Goal: Task Accomplishment & Management: Manage account settings

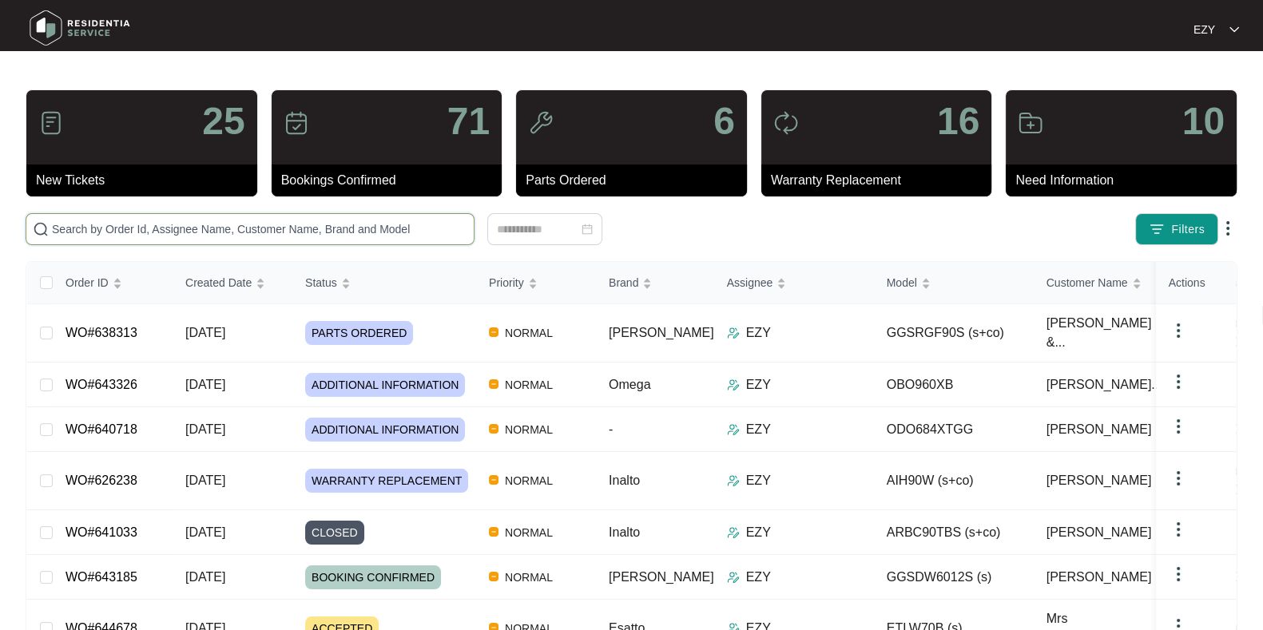
click at [386, 229] on input "text" at bounding box center [259, 229] width 415 height 18
paste input "638313"
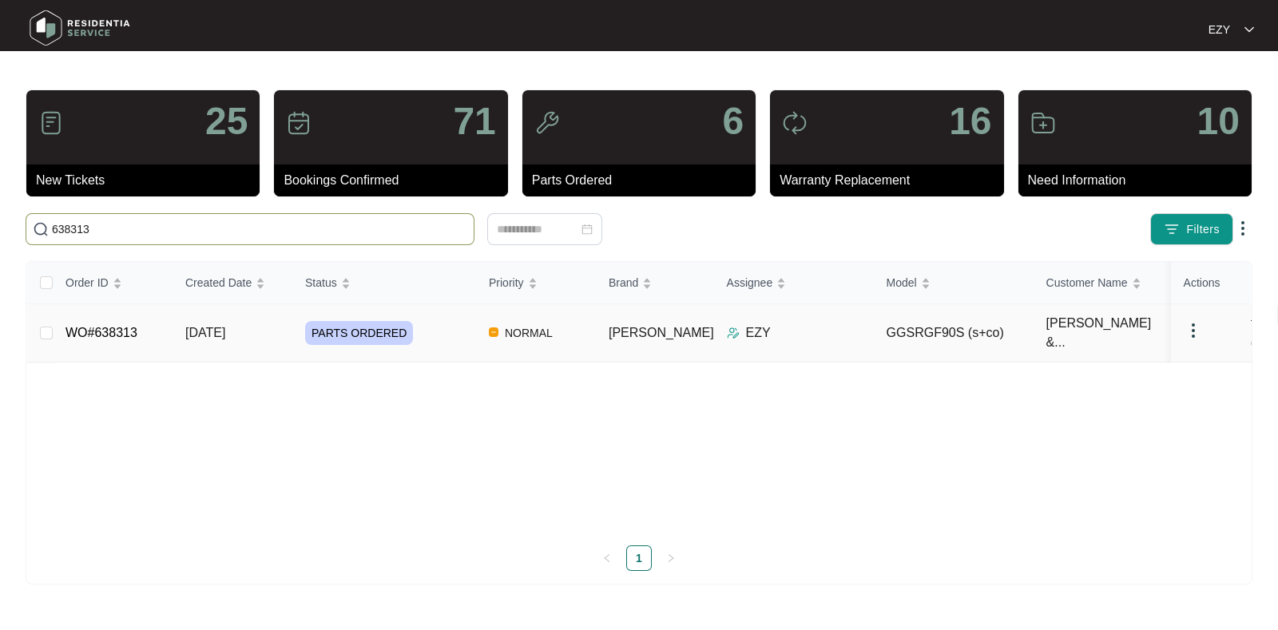
type input "638313"
click at [439, 331] on div "PARTS ORDERED" at bounding box center [390, 333] width 171 height 24
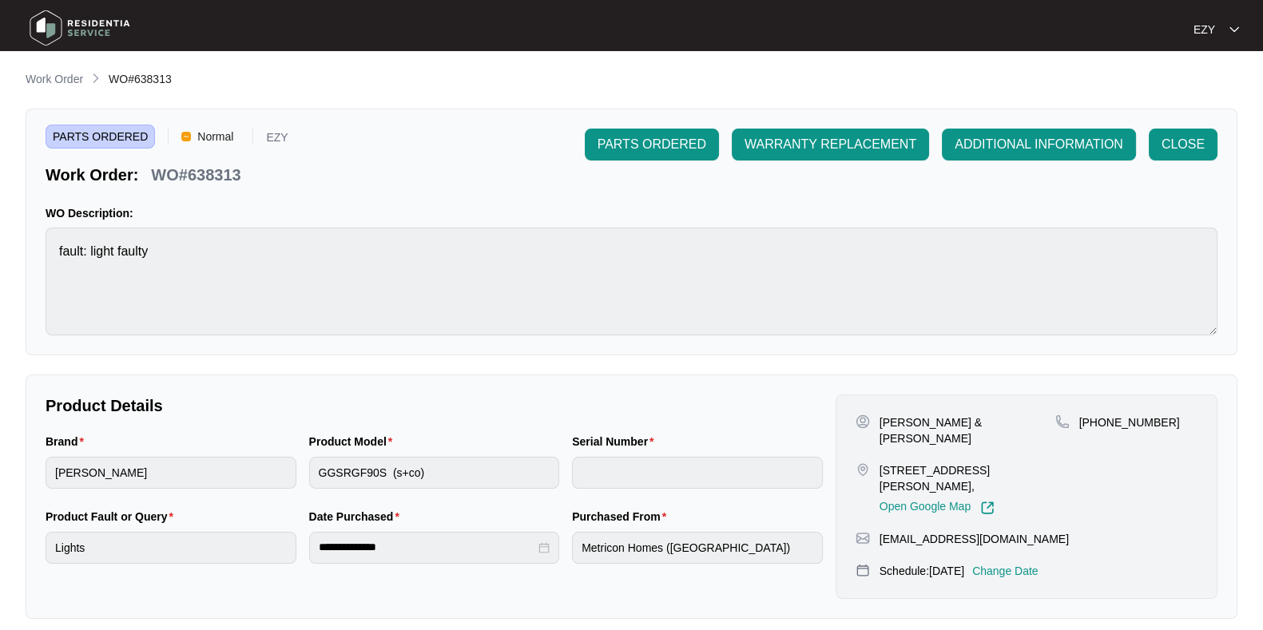
click at [1026, 563] on p "Change Date" at bounding box center [1005, 571] width 66 height 16
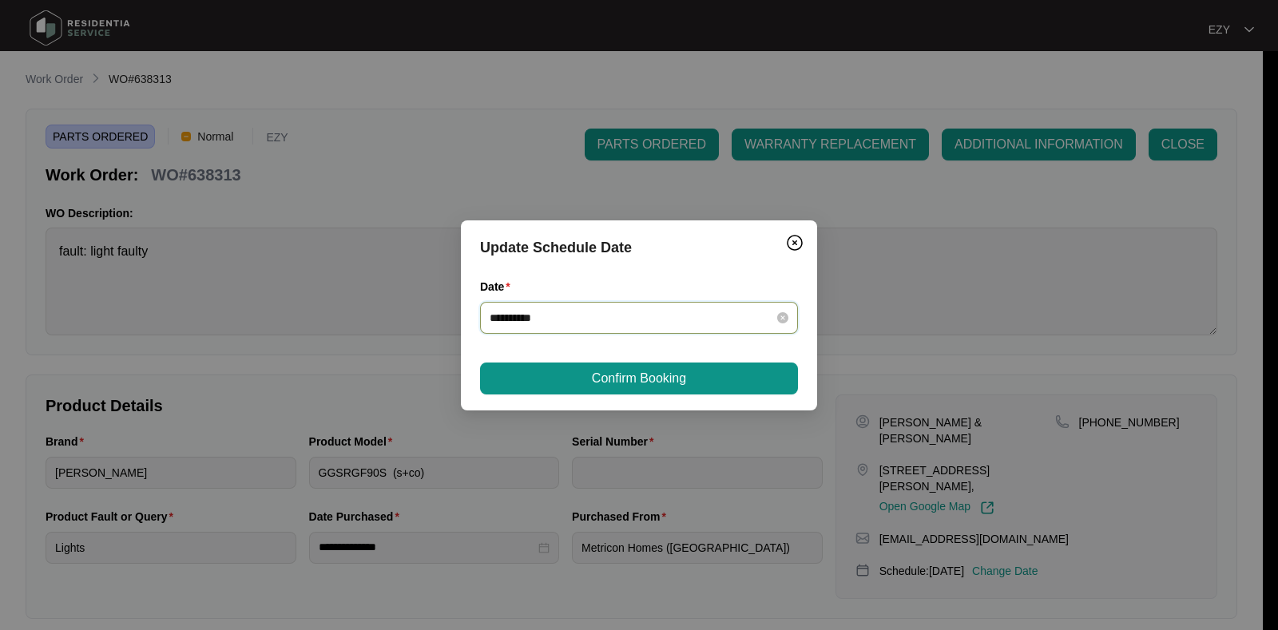
click at [620, 319] on input "**********" at bounding box center [630, 318] width 280 height 18
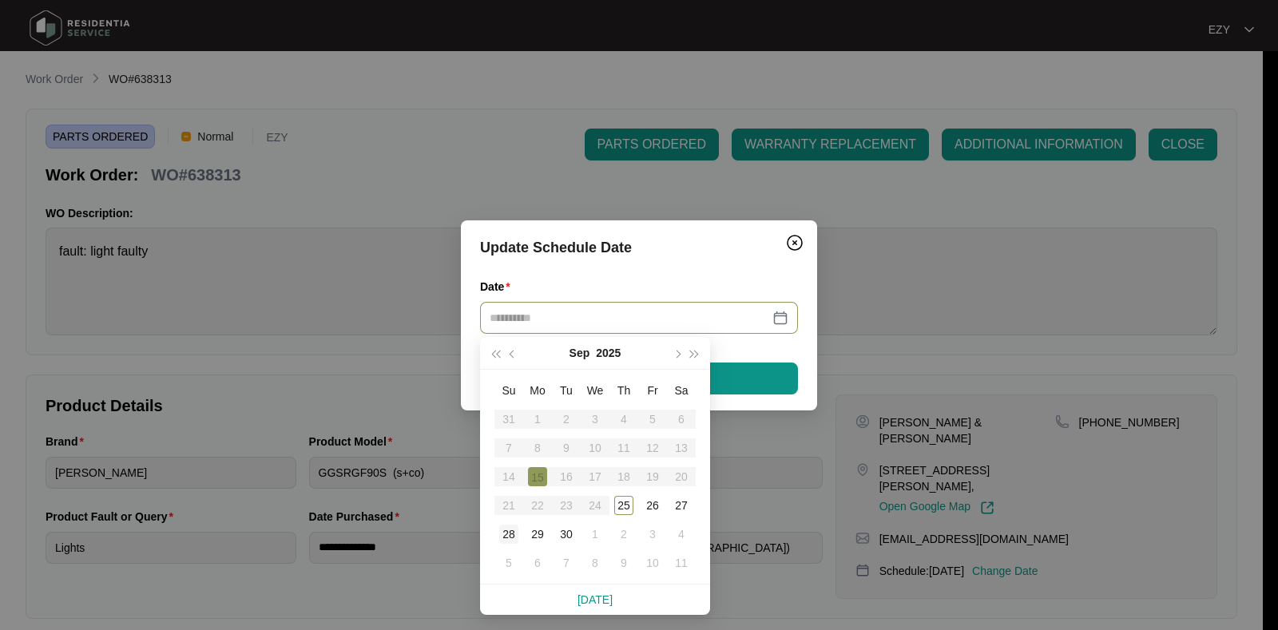
click at [510, 536] on div "28" at bounding box center [508, 534] width 19 height 19
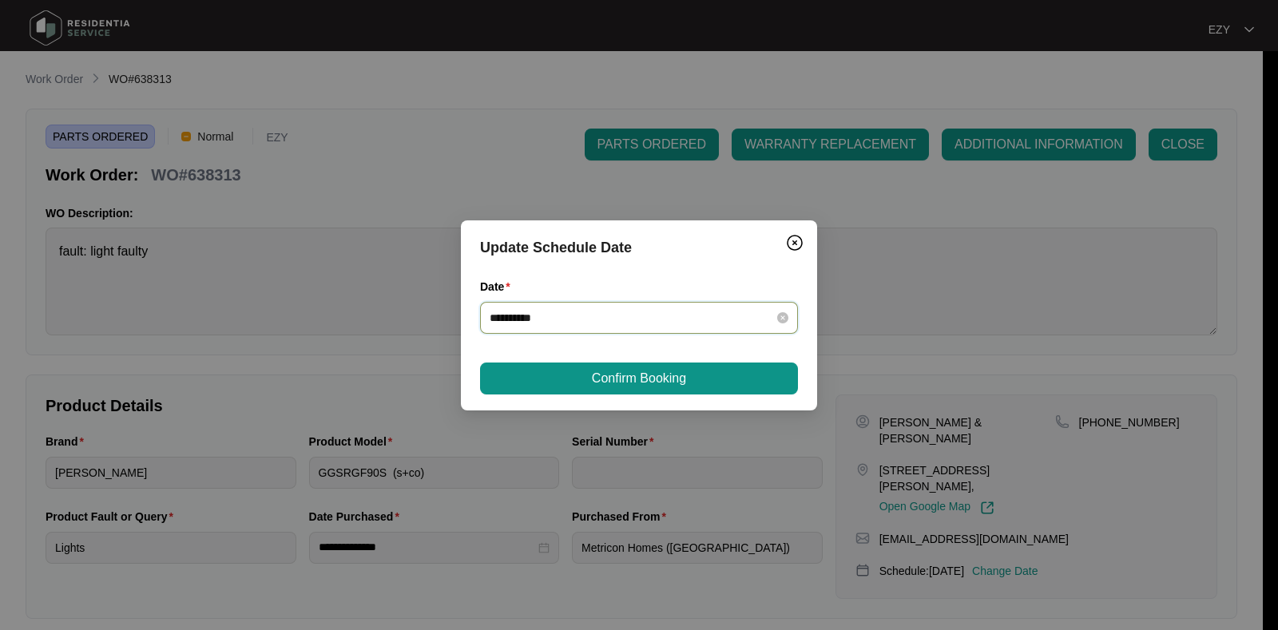
click at [570, 322] on input "**********" at bounding box center [630, 318] width 280 height 18
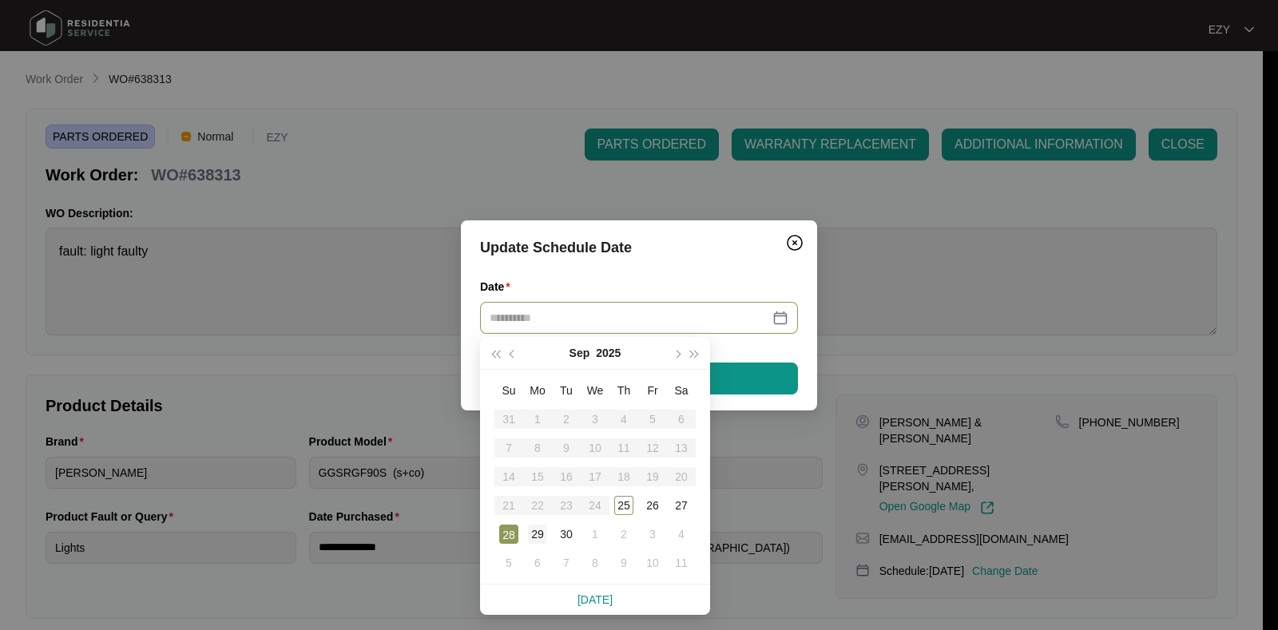
click at [542, 533] on div "29" at bounding box center [537, 534] width 19 height 19
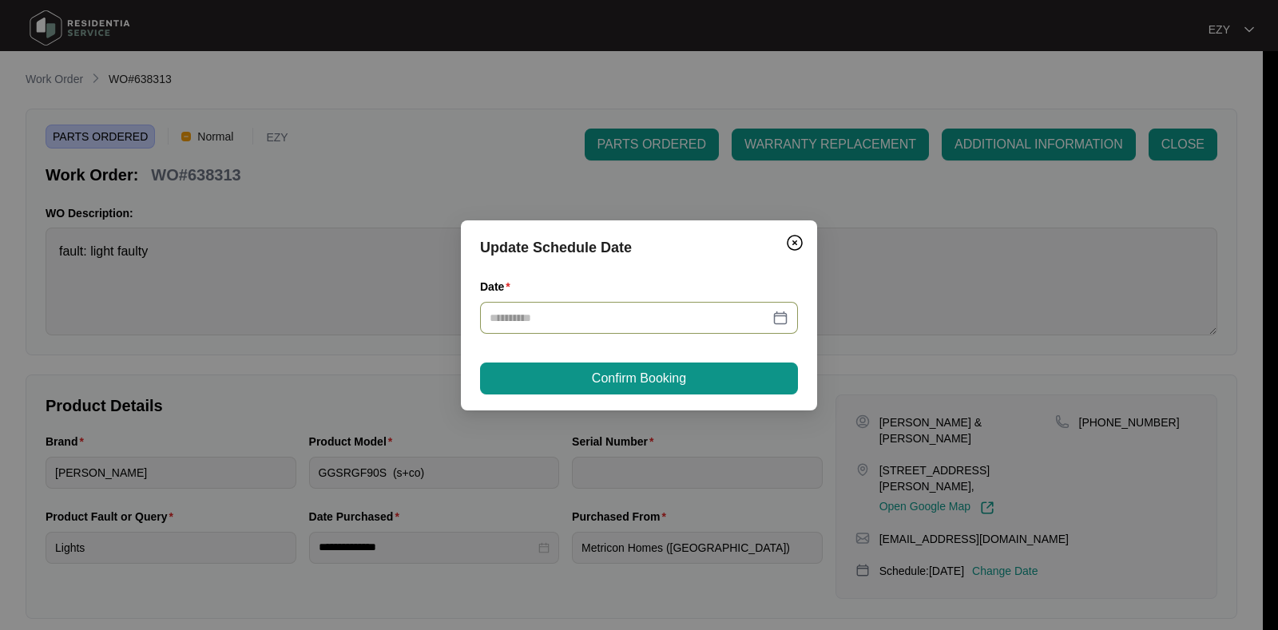
type input "**********"
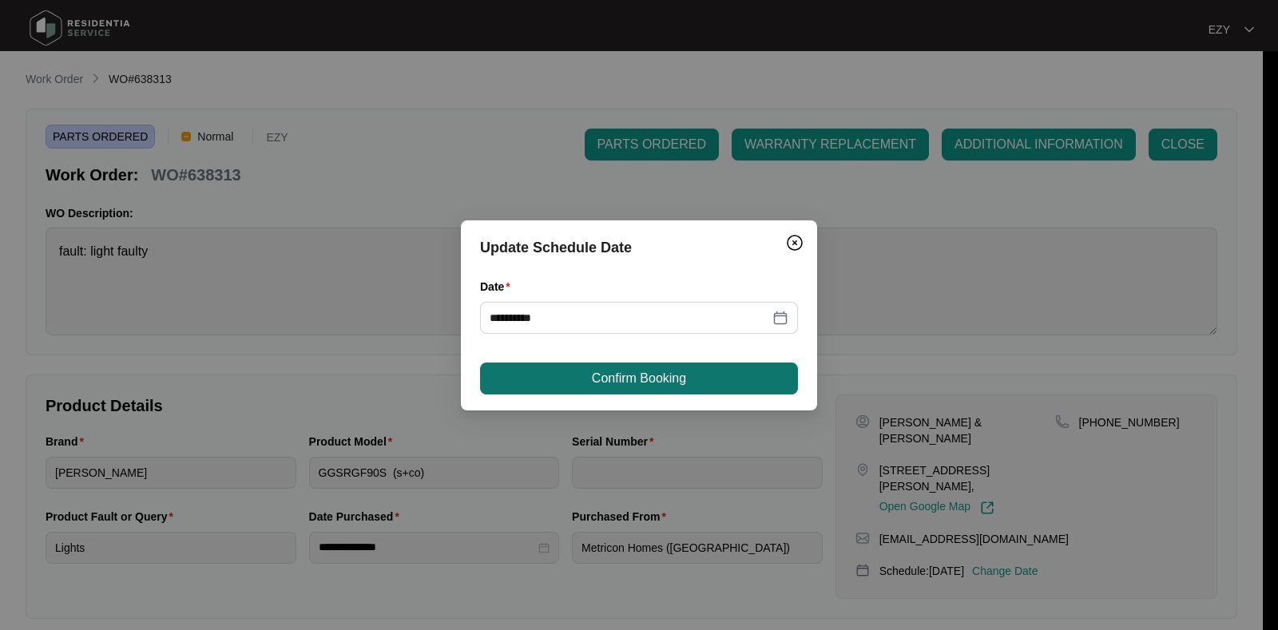
click at [618, 380] on span "Confirm Booking" at bounding box center [639, 378] width 94 height 19
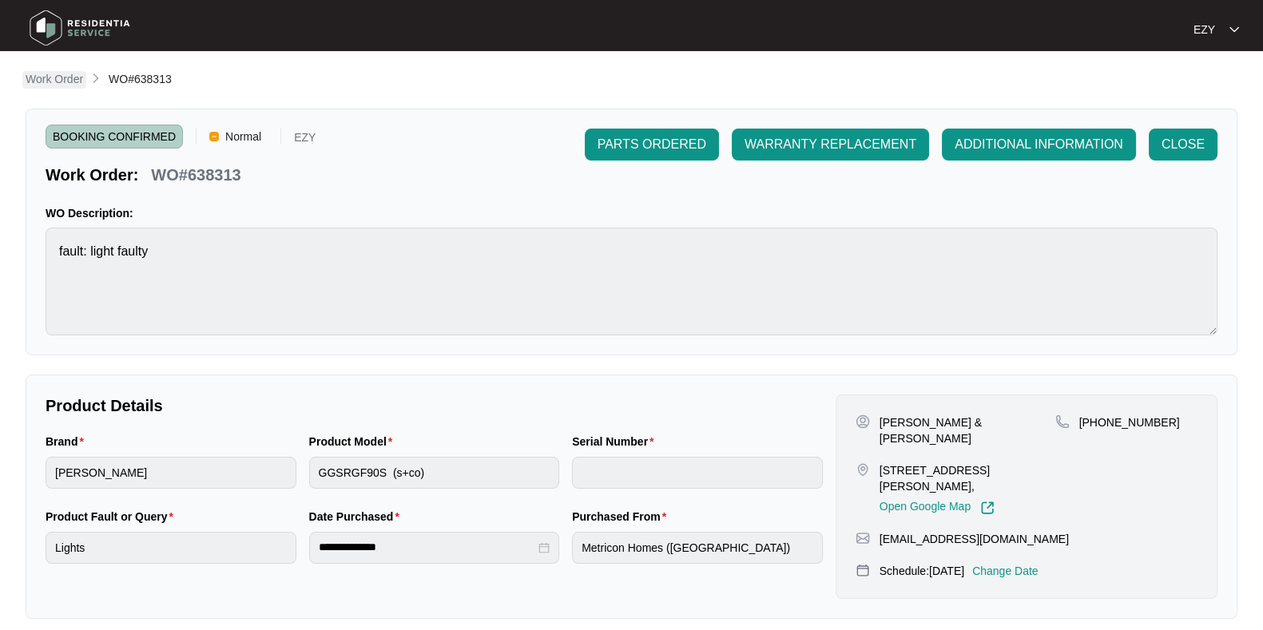
click at [61, 81] on p "Work Order" at bounding box center [55, 79] width 58 height 16
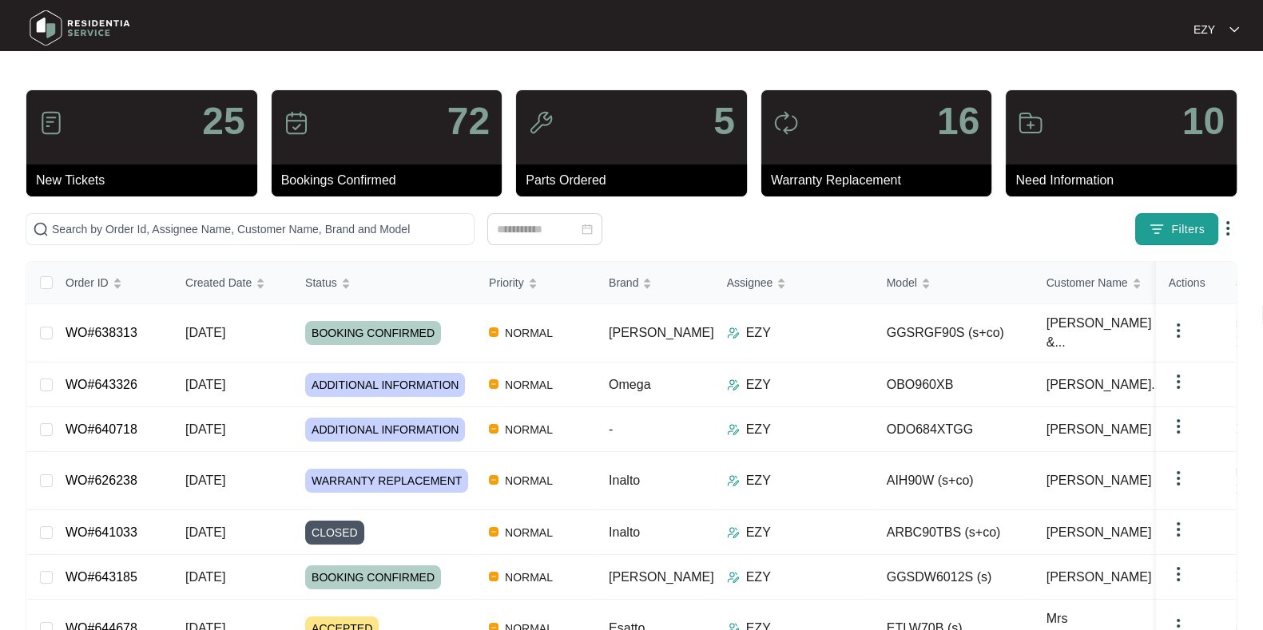
click at [1191, 230] on span "Filters" at bounding box center [1188, 229] width 34 height 17
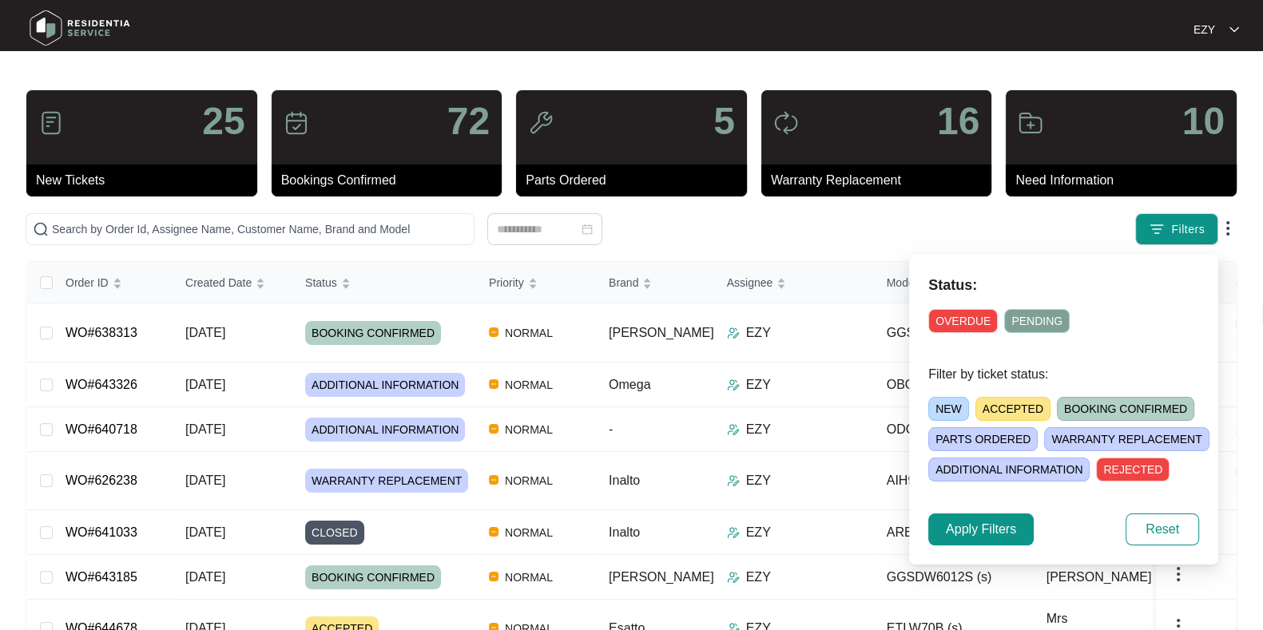
click at [1021, 402] on span "ACCEPTED" at bounding box center [1012, 409] width 75 height 24
click at [975, 520] on span "Apply Filters" at bounding box center [981, 529] width 70 height 19
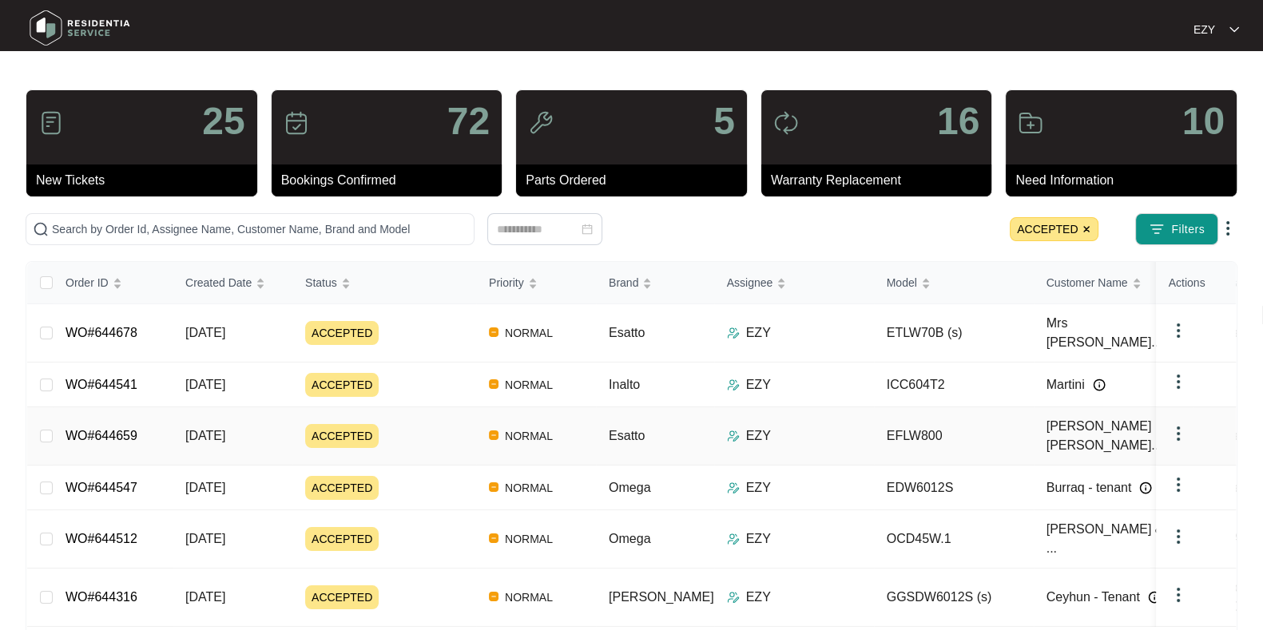
scroll to position [28, 0]
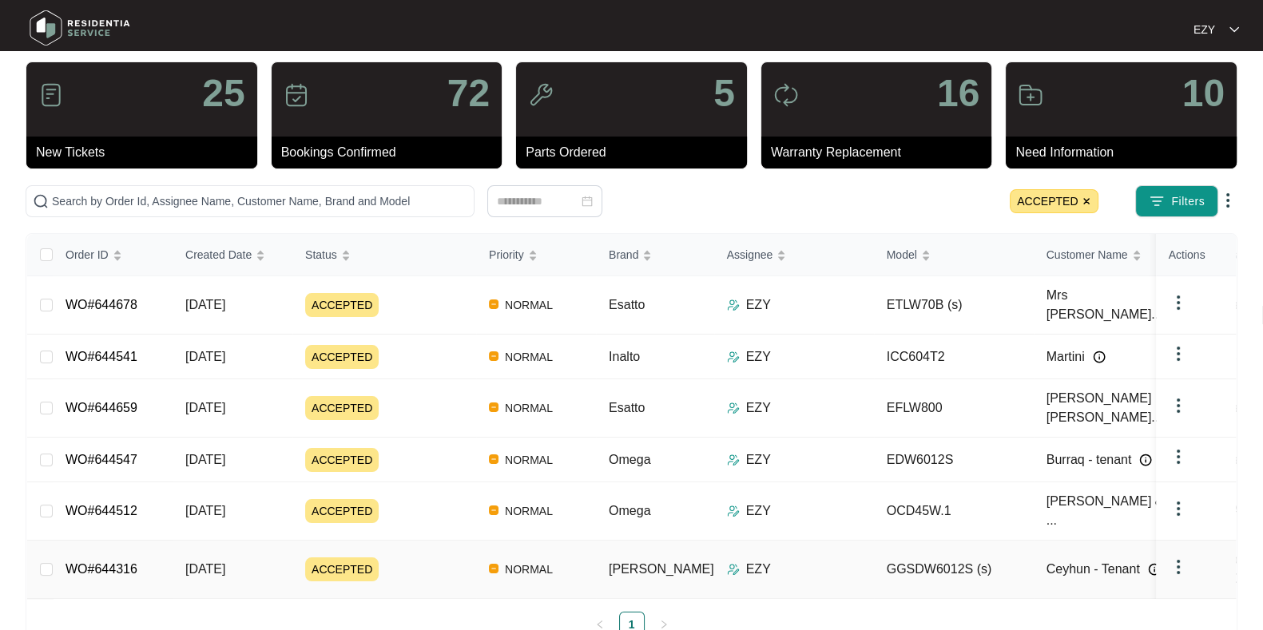
click at [442, 558] on div "ACCEPTED" at bounding box center [390, 570] width 171 height 24
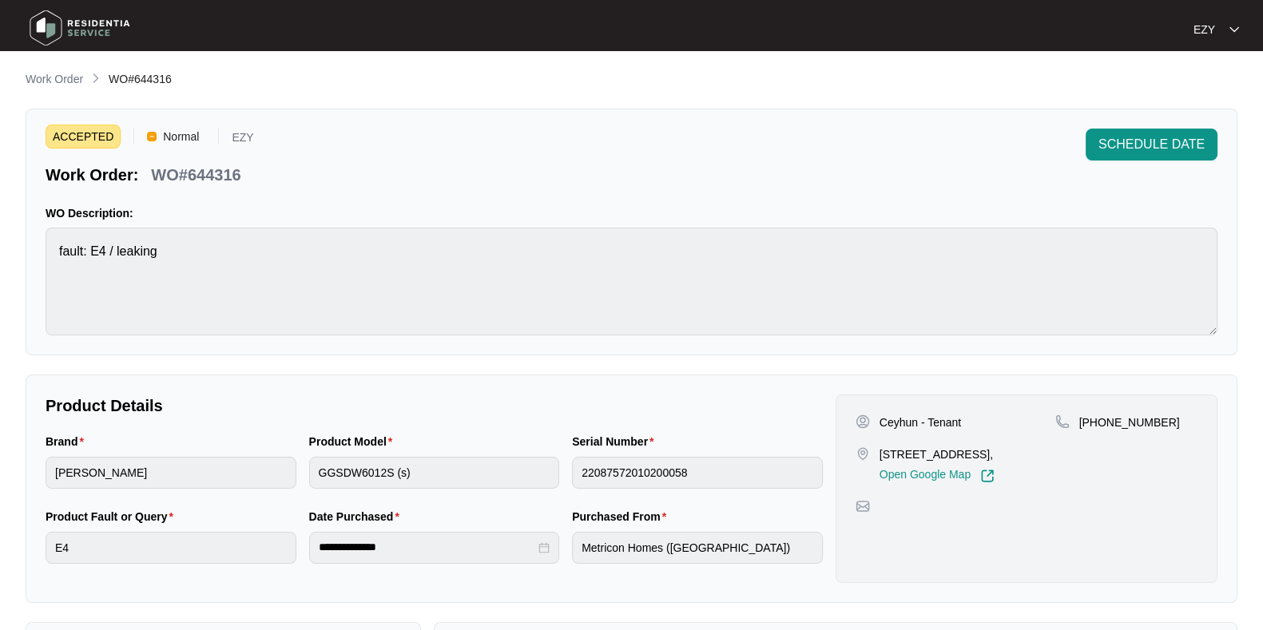
click at [207, 165] on p "WO#644316" at bounding box center [195, 175] width 89 height 22
copy p "644316"
click at [1142, 139] on span "SCHEDULE DATE" at bounding box center [1151, 144] width 106 height 19
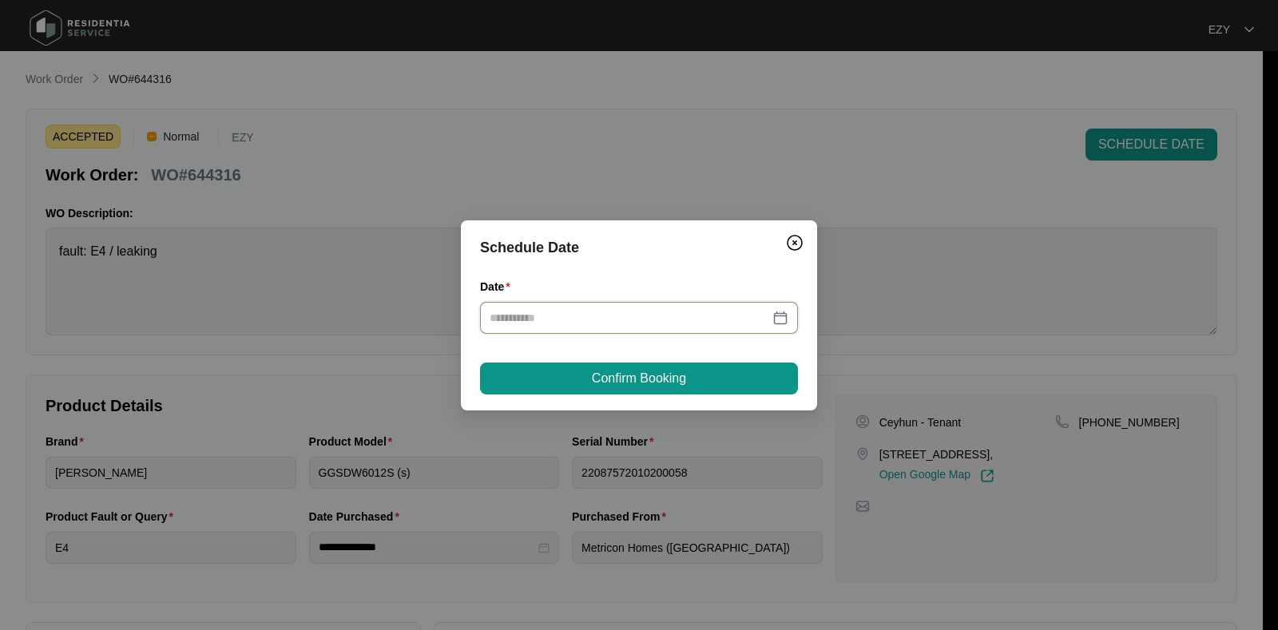
click at [567, 316] on input "Date" at bounding box center [630, 318] width 280 height 18
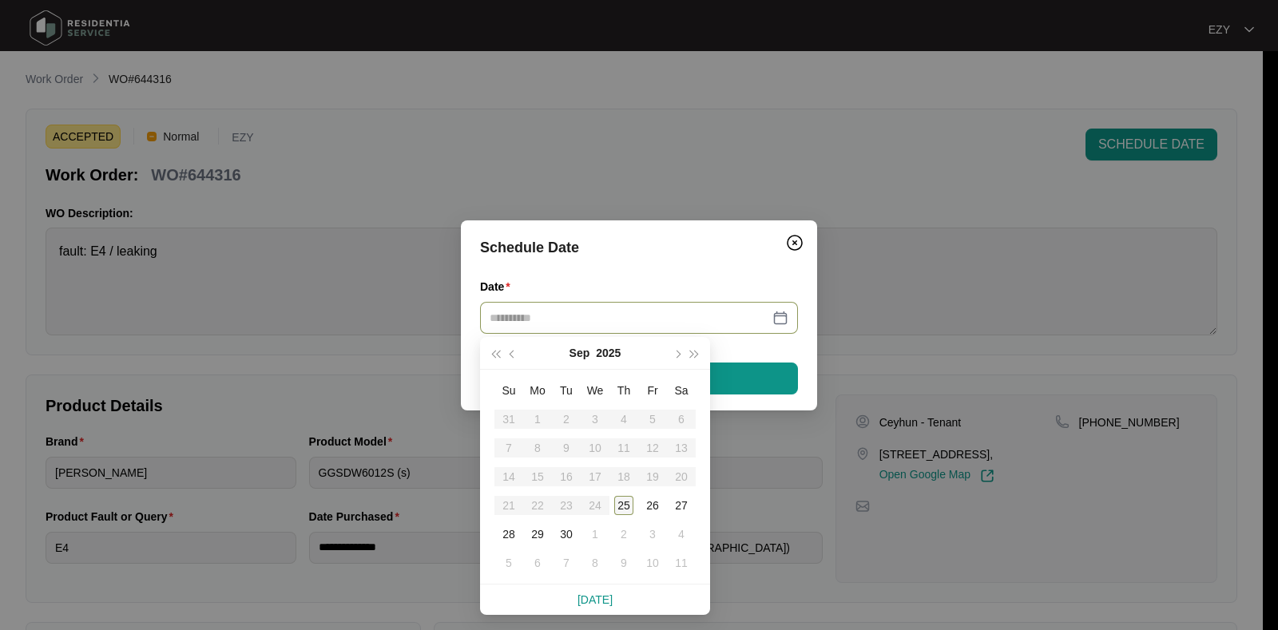
type input "**********"
click at [629, 511] on div "25" at bounding box center [623, 505] width 19 height 19
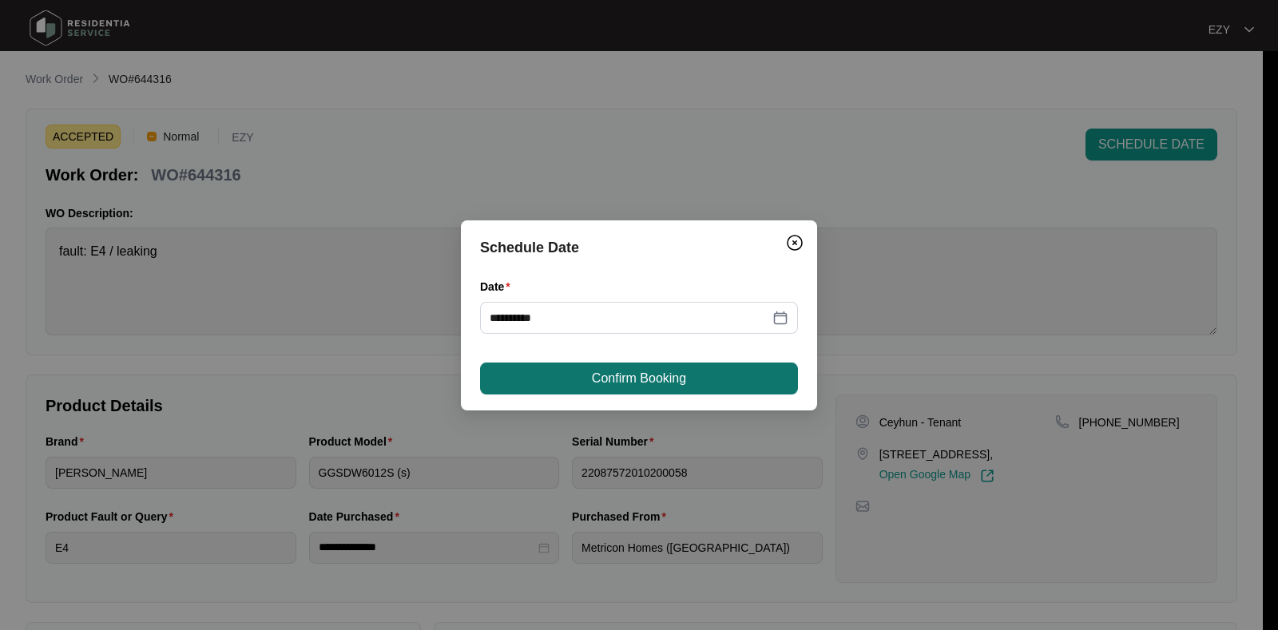
click at [594, 374] on span "Confirm Booking" at bounding box center [639, 378] width 94 height 19
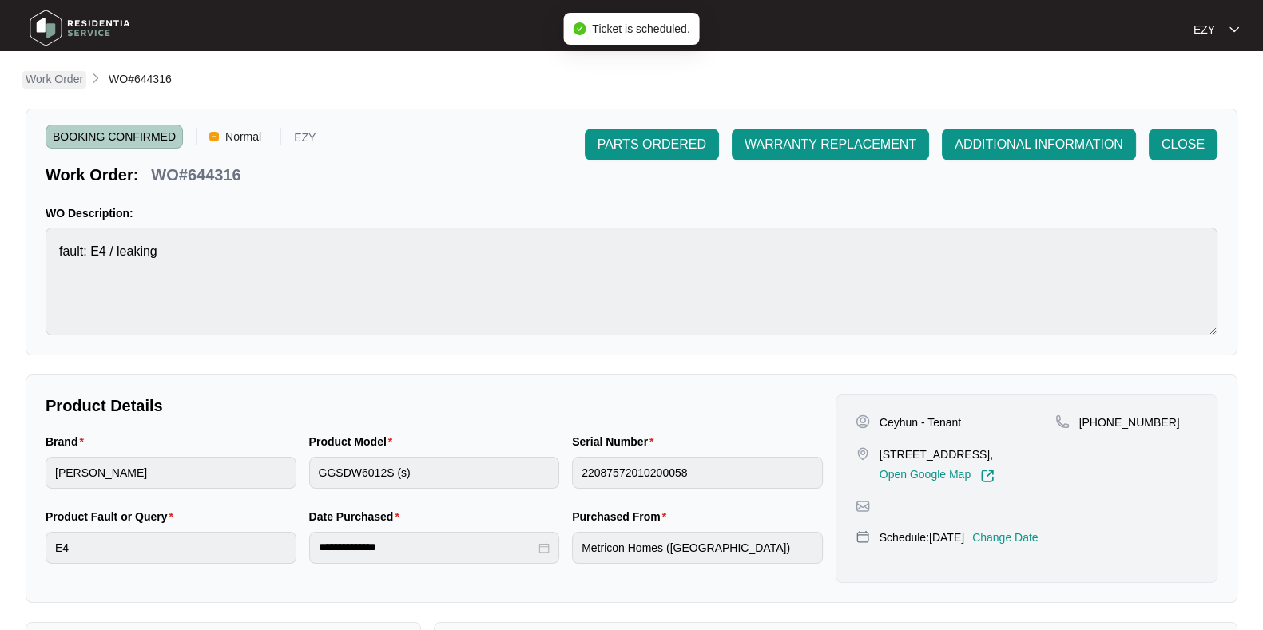
click at [44, 81] on p "Work Order" at bounding box center [55, 79] width 58 height 16
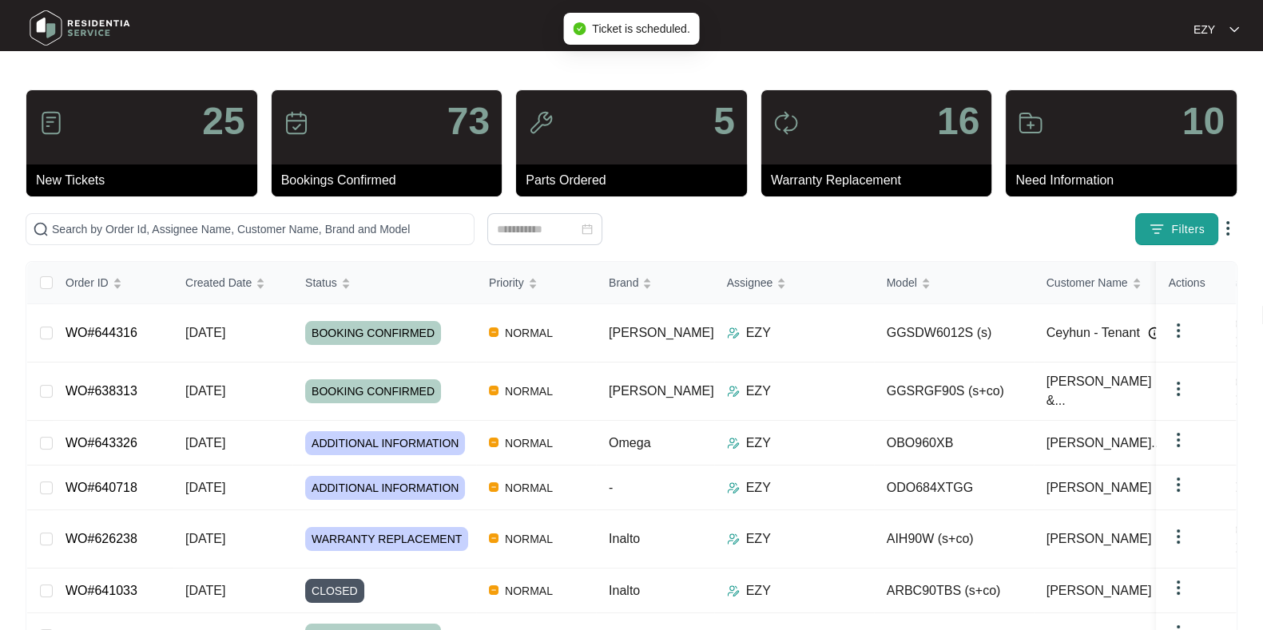
click at [1158, 216] on button "Filters" at bounding box center [1176, 229] width 83 height 32
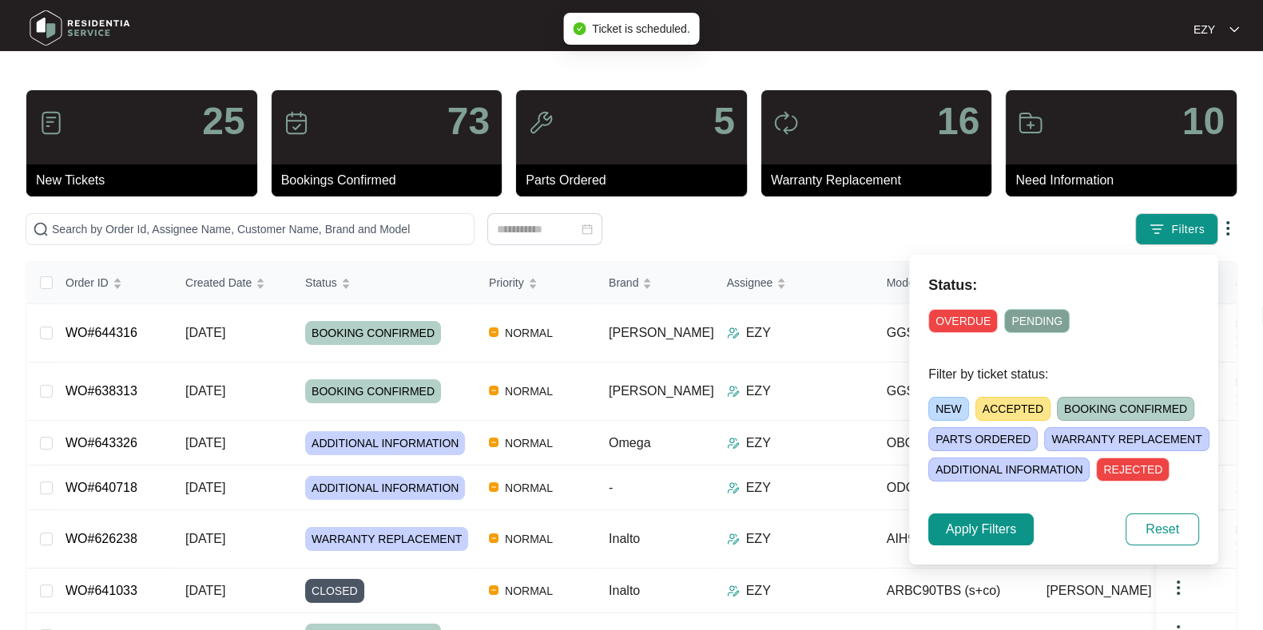
click at [994, 413] on span "ACCEPTED" at bounding box center [1012, 409] width 75 height 24
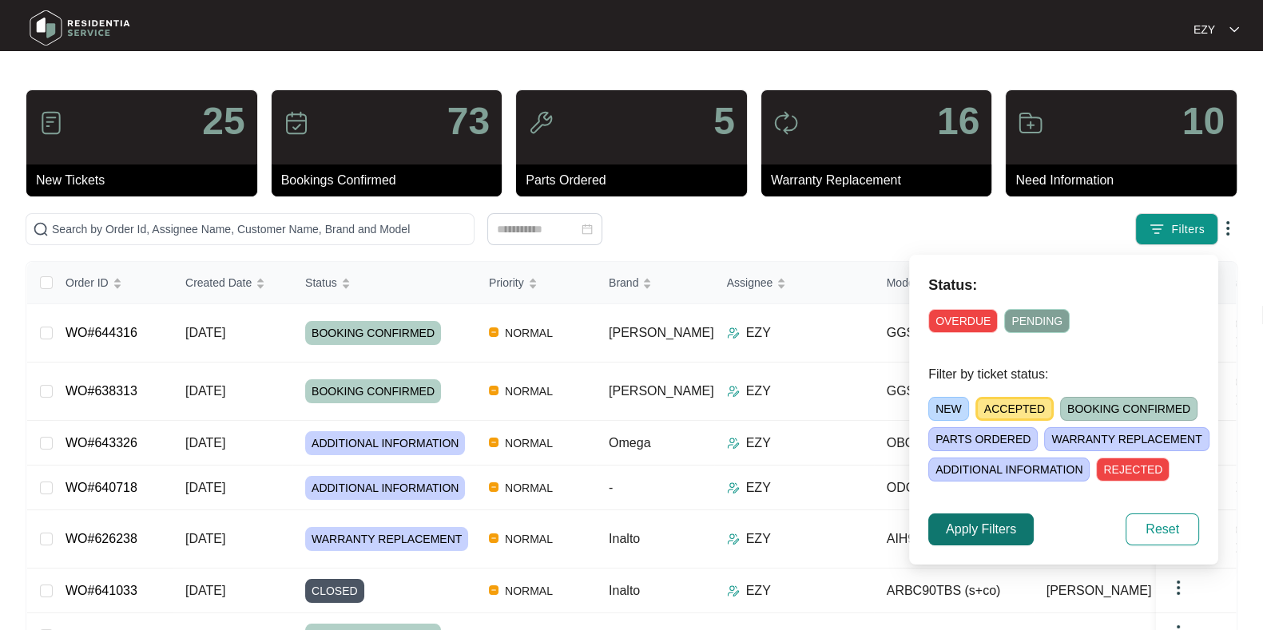
click at [973, 529] on span "Apply Filters" at bounding box center [981, 529] width 70 height 19
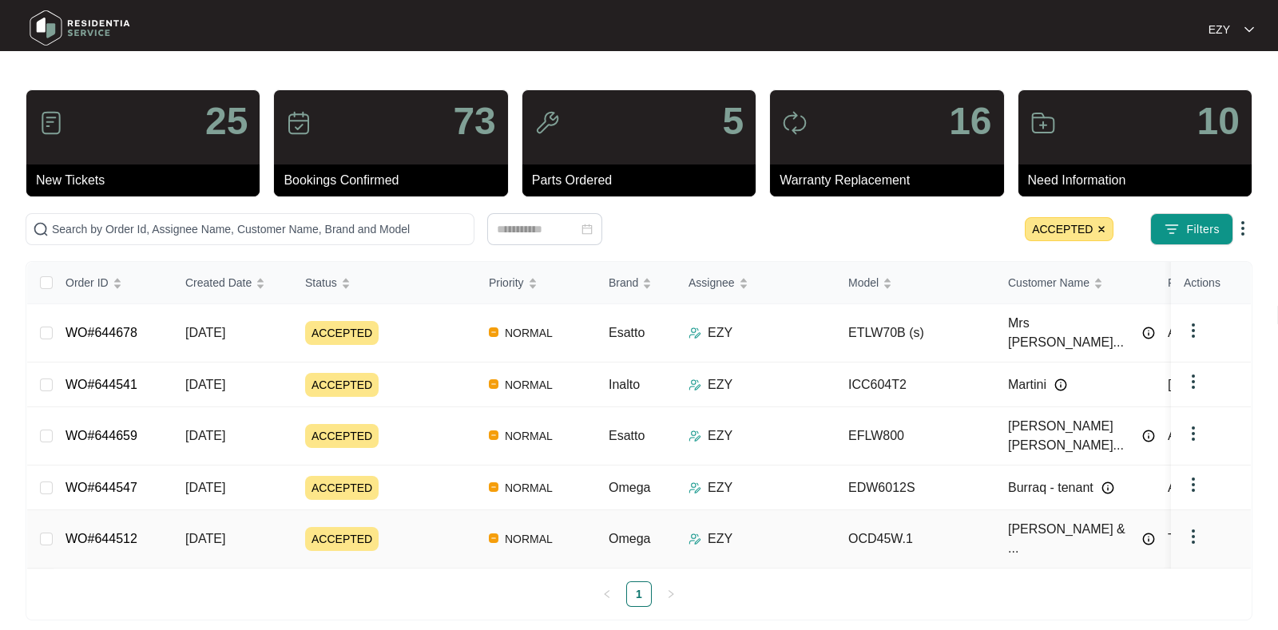
click at [437, 527] on div "ACCEPTED" at bounding box center [390, 539] width 171 height 24
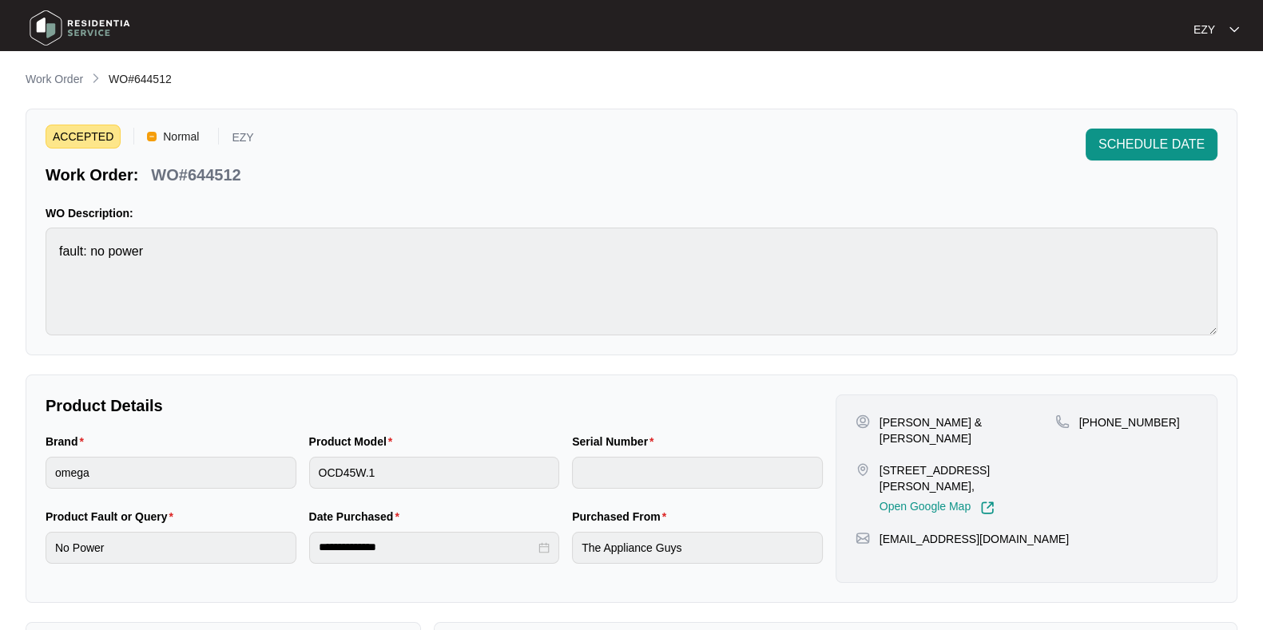
click at [216, 173] on p "WO#644512" at bounding box center [195, 175] width 89 height 22
copy p "644512"
click at [216, 173] on p "WO#644512" at bounding box center [195, 175] width 89 height 22
click at [1180, 144] on span "SCHEDULE DATE" at bounding box center [1151, 144] width 106 height 19
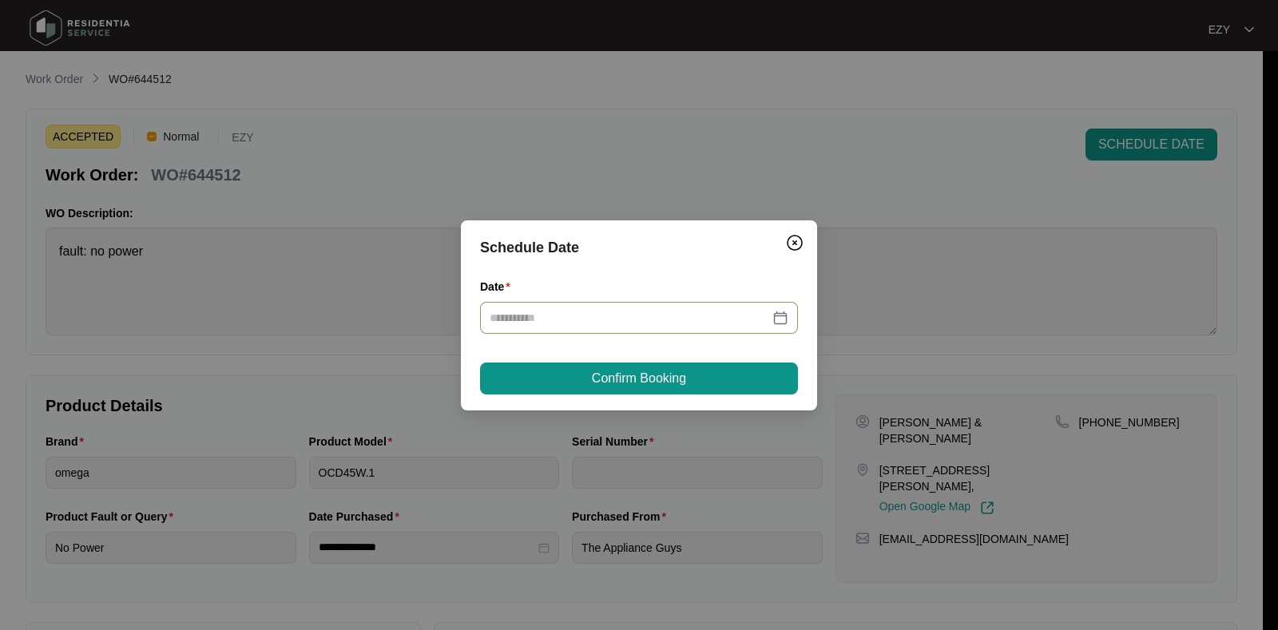
click at [652, 321] on input "Date" at bounding box center [630, 318] width 280 height 18
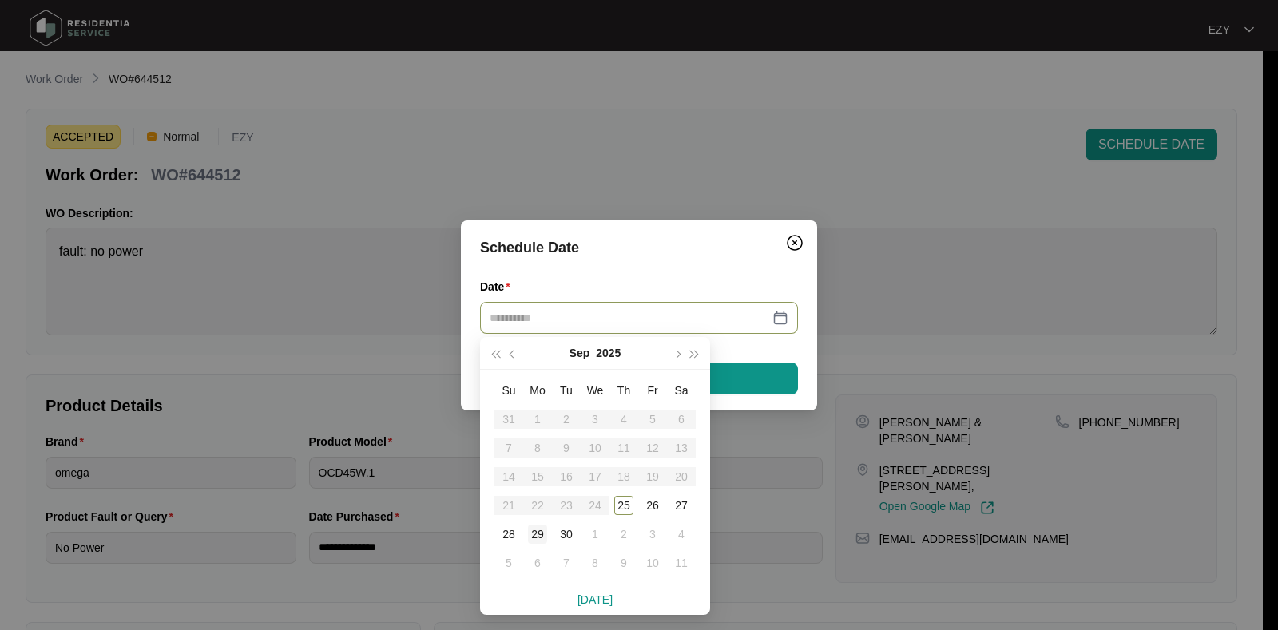
click at [536, 537] on div "29" at bounding box center [537, 534] width 19 height 19
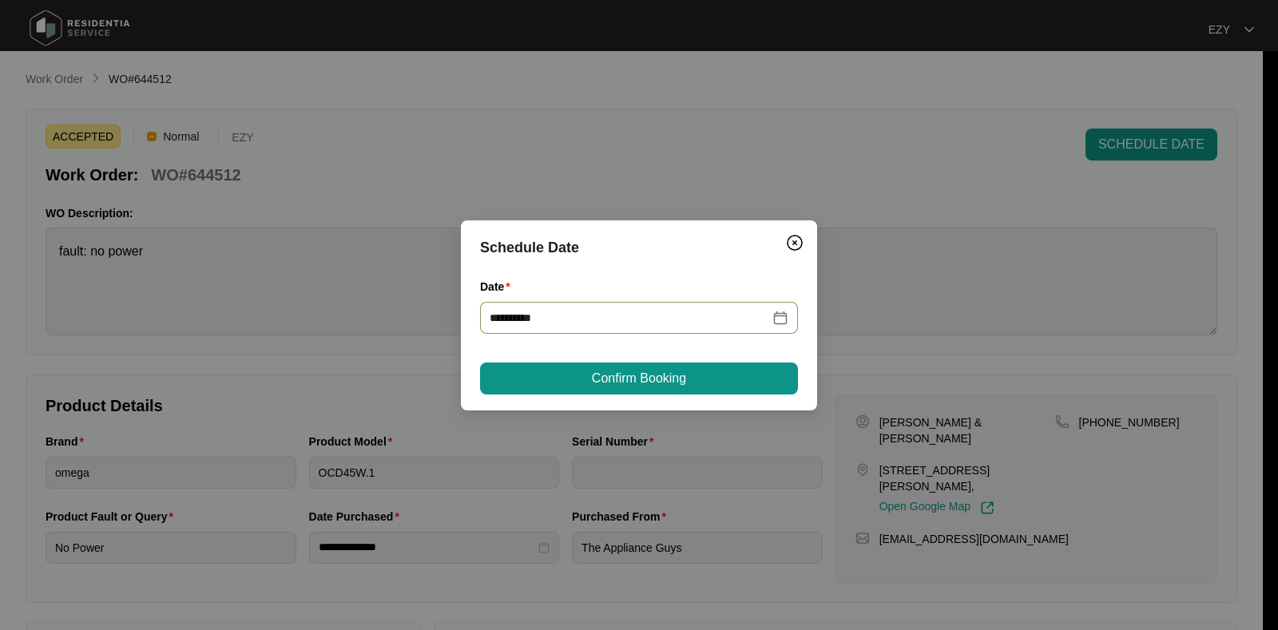
type input "**********"
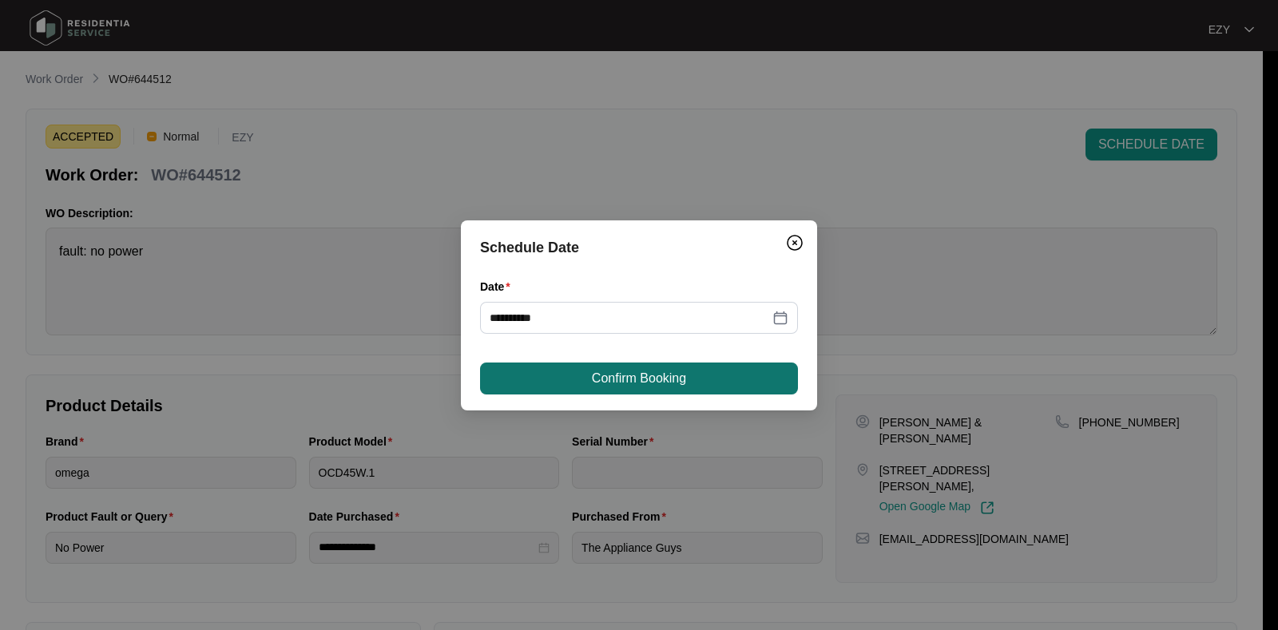
click at [604, 379] on span "Confirm Booking" at bounding box center [639, 378] width 94 height 19
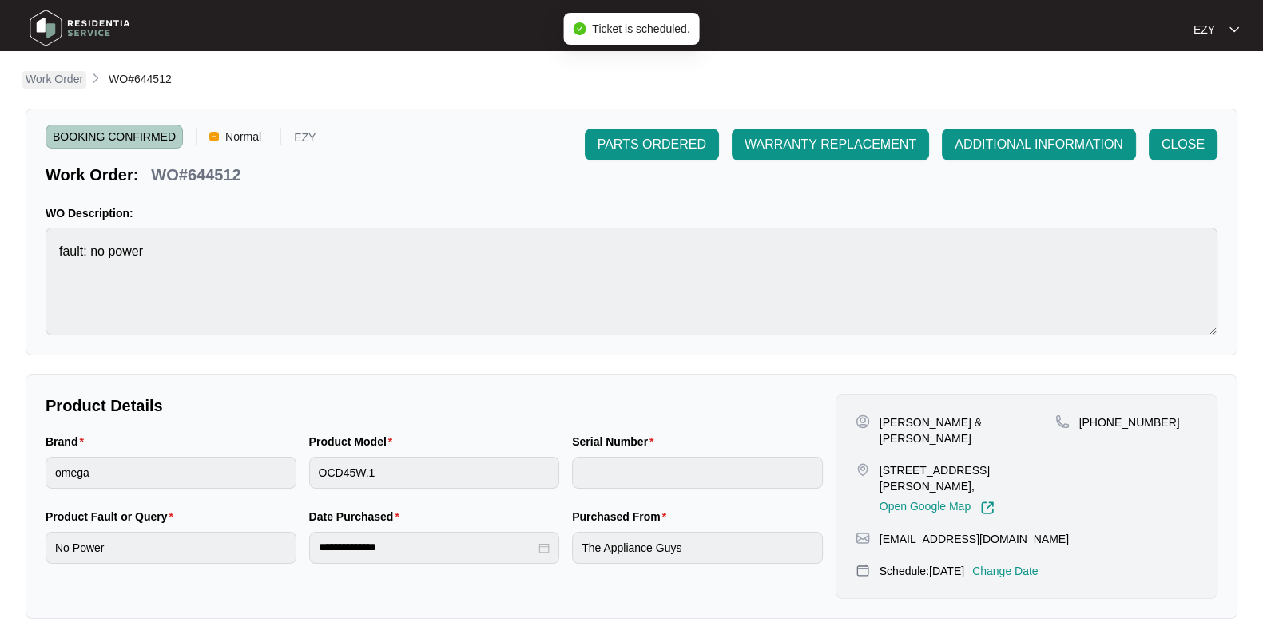
click at [24, 73] on link "Work Order" at bounding box center [54, 80] width 64 height 18
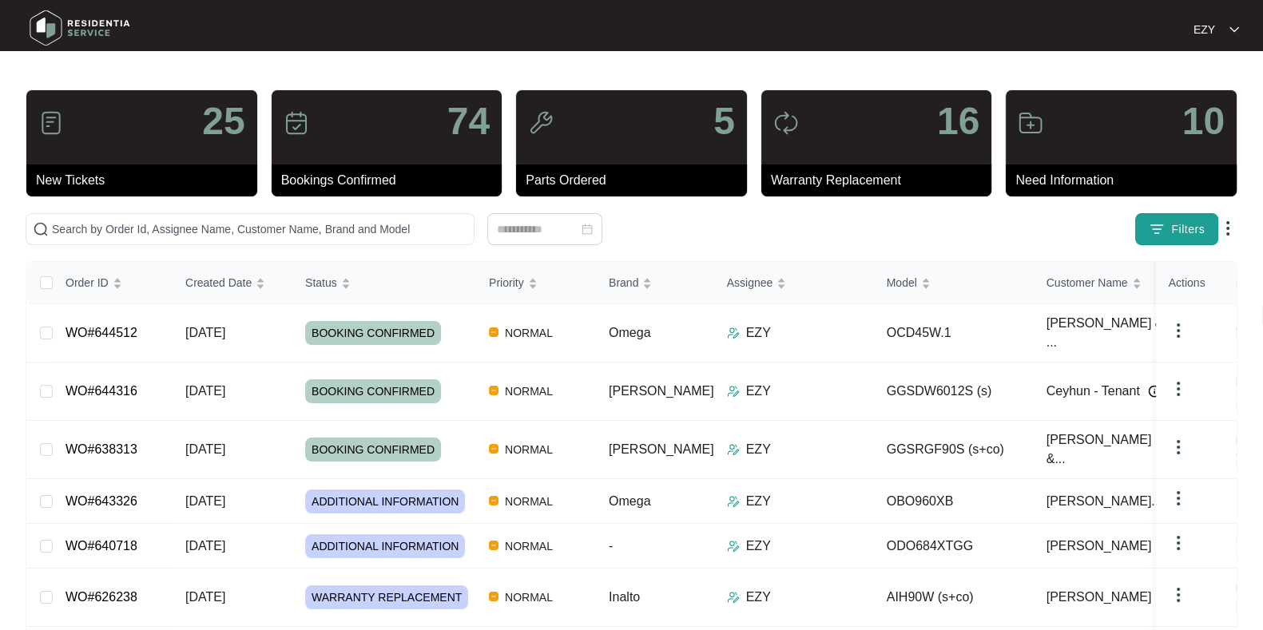
click at [1166, 228] on button "Filters" at bounding box center [1176, 229] width 83 height 32
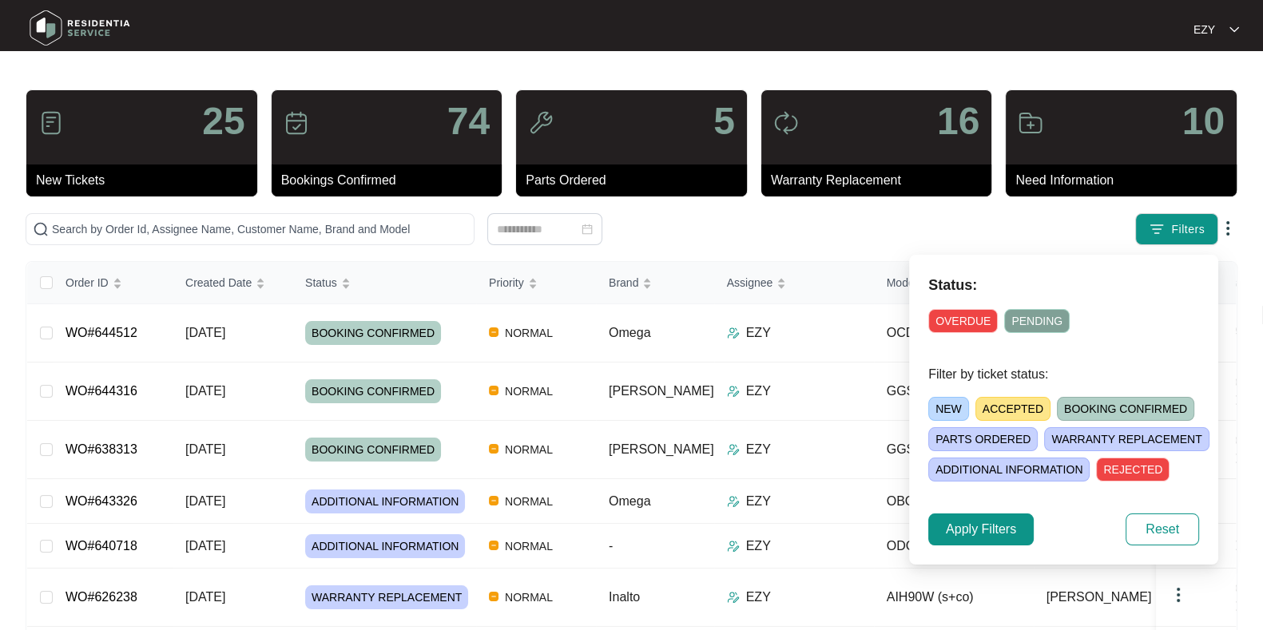
click at [1026, 404] on span "ACCEPTED" at bounding box center [1012, 409] width 75 height 24
click at [980, 529] on span "Apply Filters" at bounding box center [981, 529] width 70 height 19
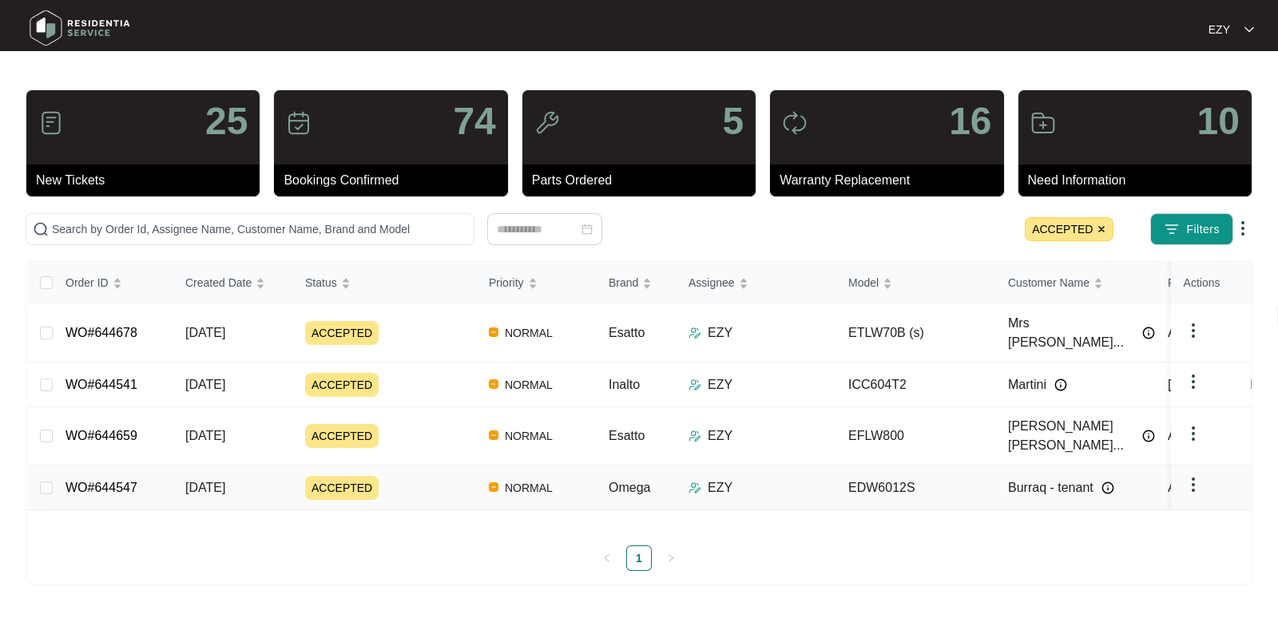
click at [407, 476] on div "ACCEPTED" at bounding box center [390, 488] width 171 height 24
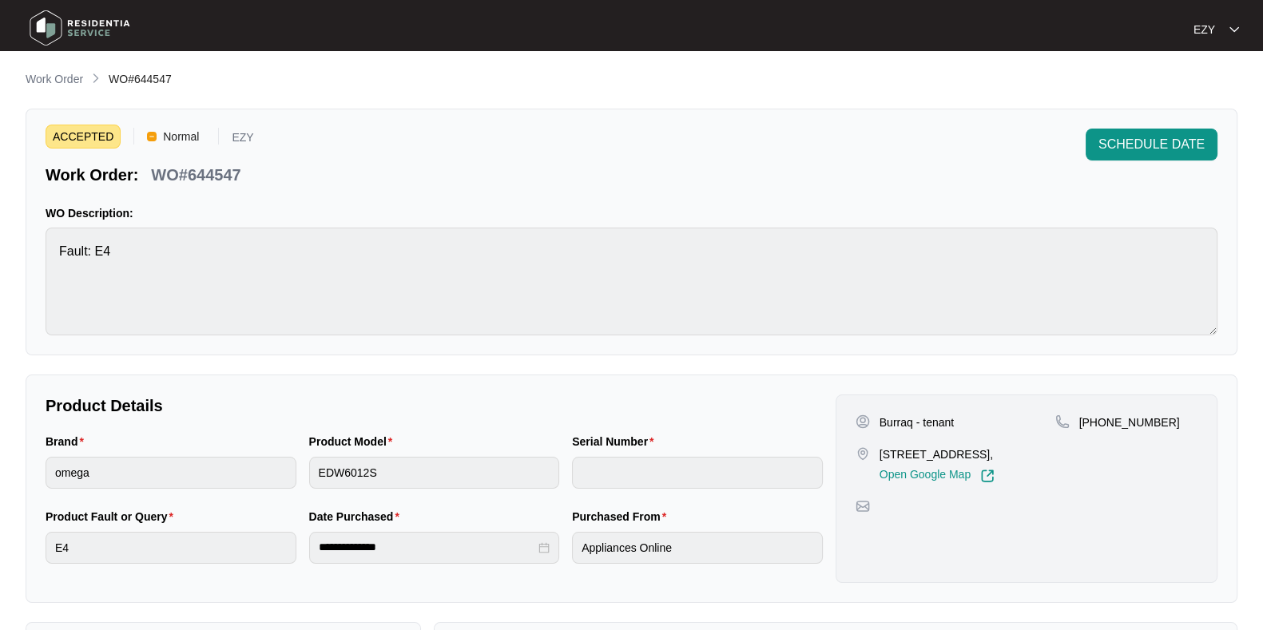
click at [232, 175] on p "WO#644547" at bounding box center [195, 175] width 89 height 22
copy p "644547"
click at [1095, 148] on button "SCHEDULE DATE" at bounding box center [1152, 145] width 132 height 32
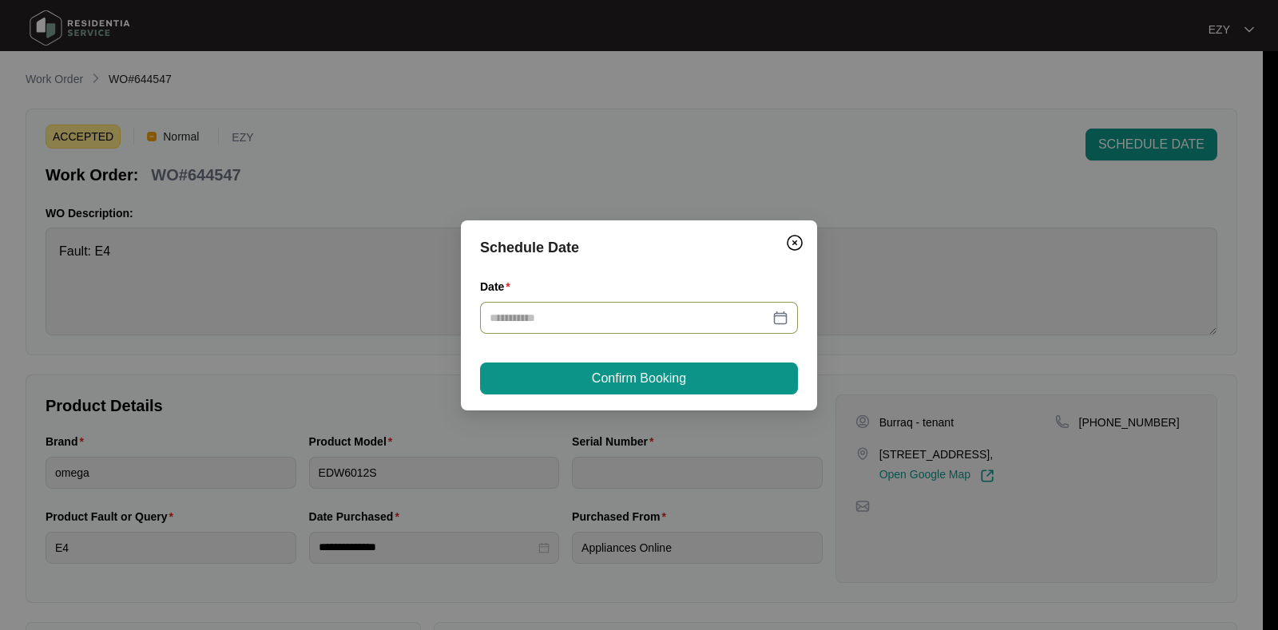
click at [708, 314] on input "Date" at bounding box center [630, 318] width 280 height 18
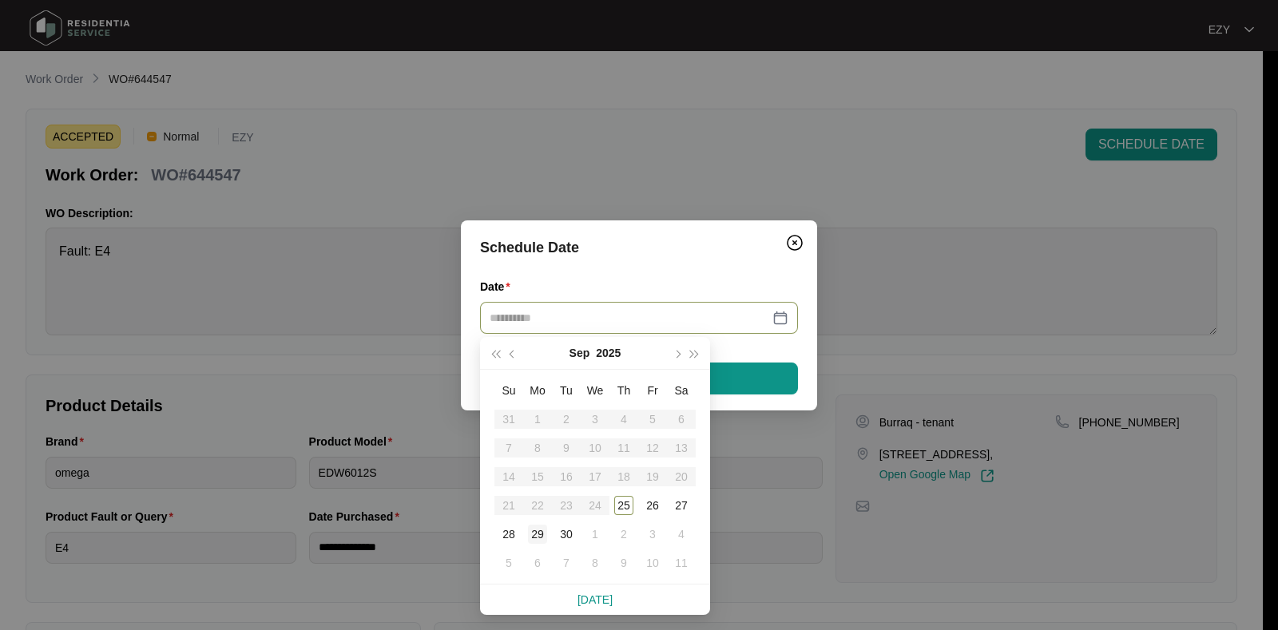
type input "**********"
click at [534, 533] on div "29" at bounding box center [537, 534] width 19 height 19
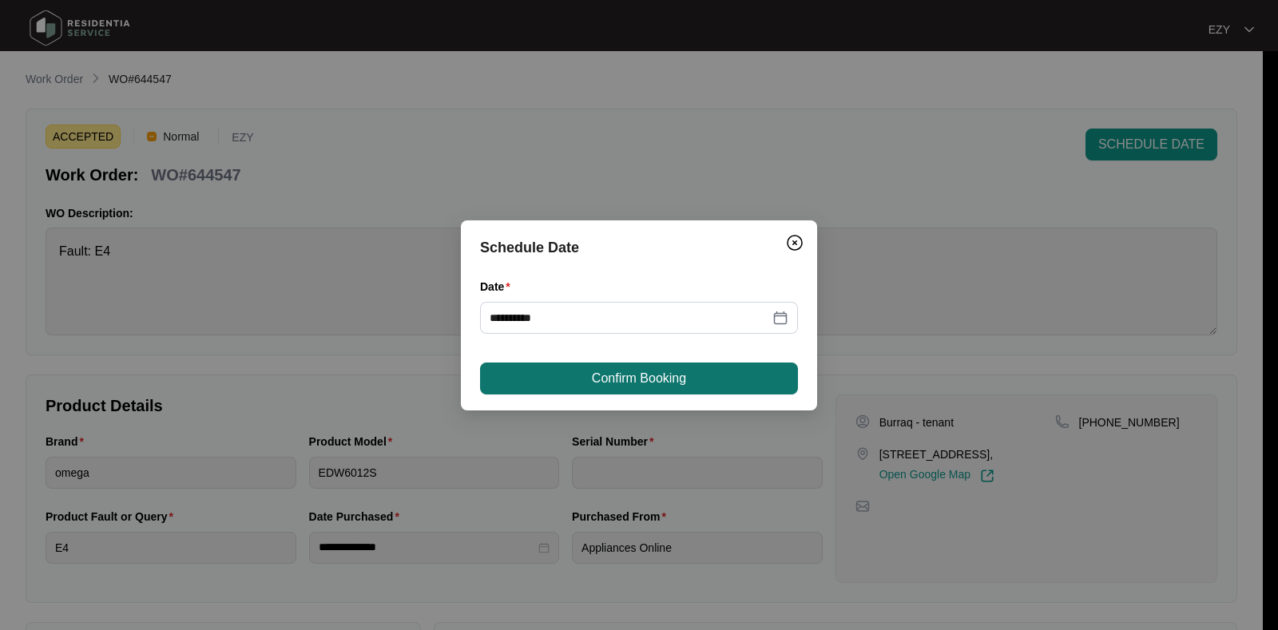
click at [584, 373] on button "Confirm Booking" at bounding box center [639, 379] width 318 height 32
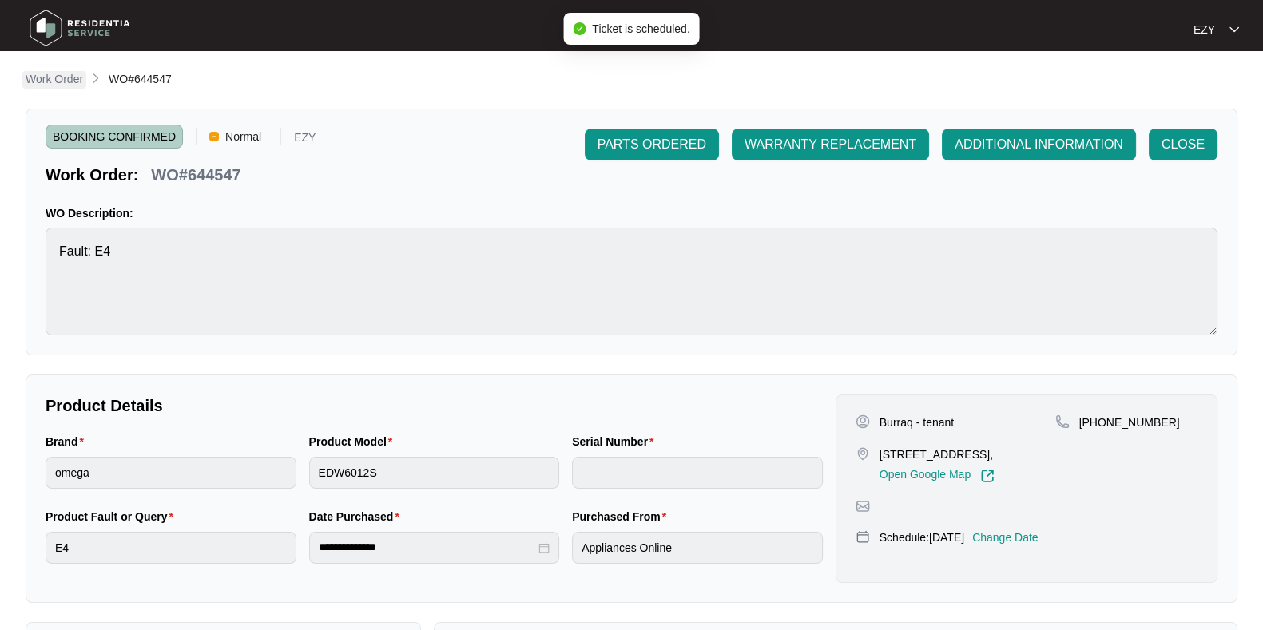
click at [64, 81] on p "Work Order" at bounding box center [55, 79] width 58 height 16
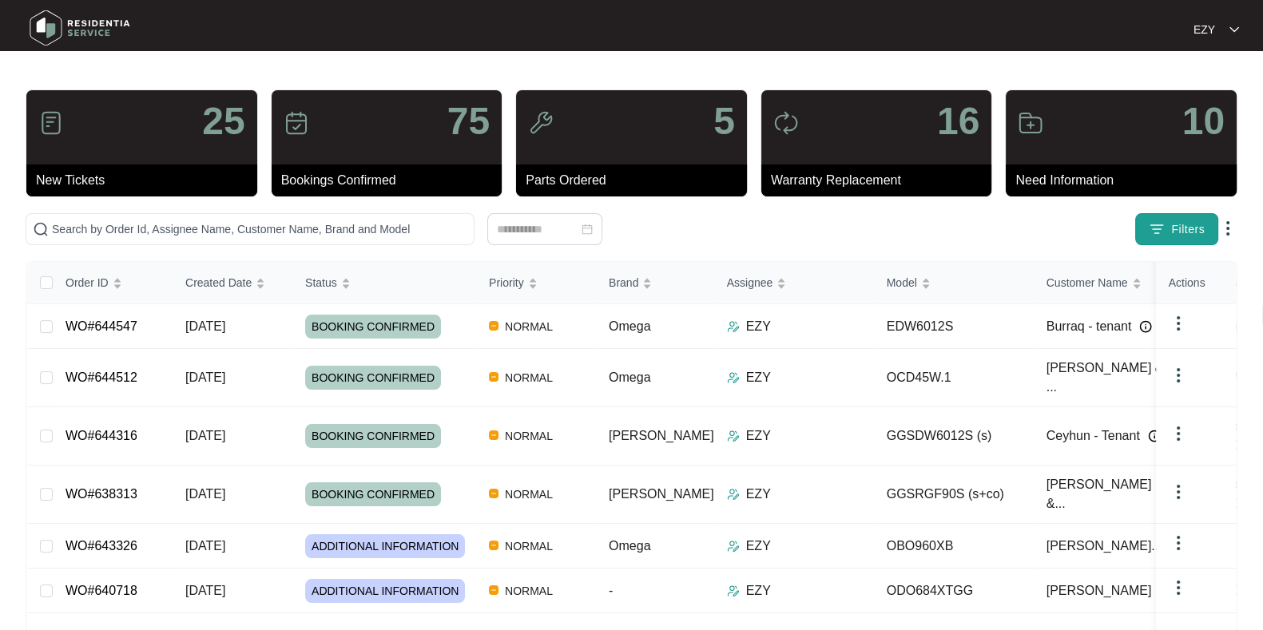
click at [1205, 225] on button "Filters" at bounding box center [1176, 229] width 83 height 32
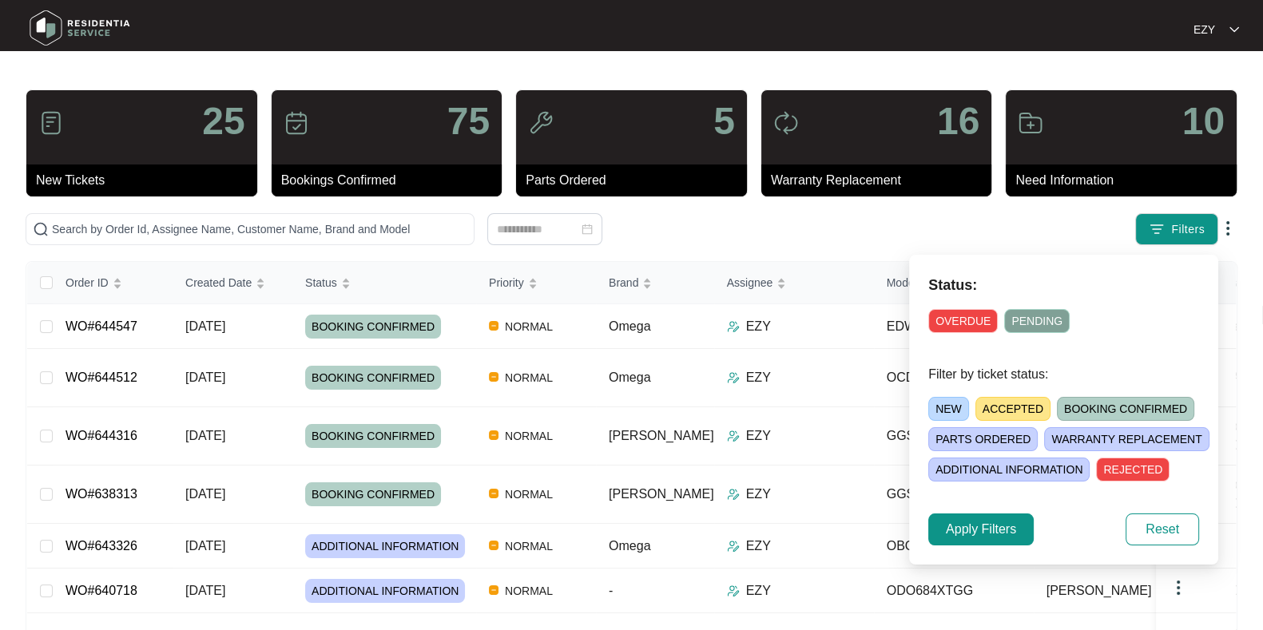
click at [1024, 405] on span "ACCEPTED" at bounding box center [1012, 409] width 75 height 24
click at [974, 528] on span "Apply Filters" at bounding box center [981, 529] width 70 height 19
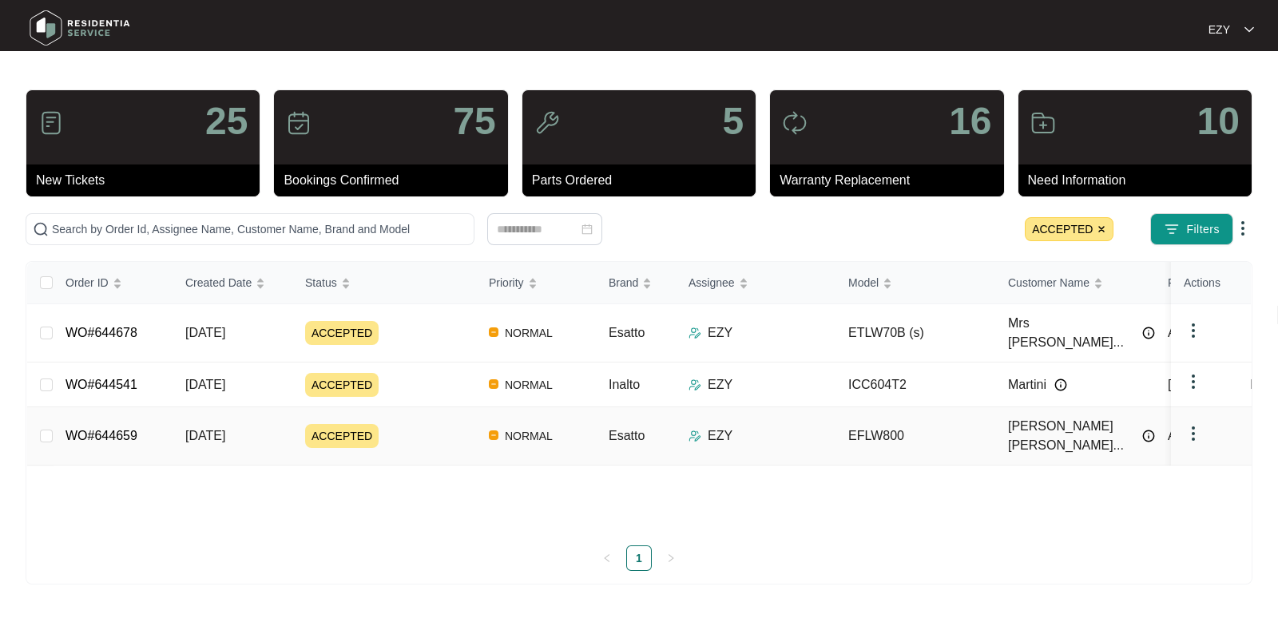
click at [415, 424] on div "ACCEPTED" at bounding box center [390, 436] width 171 height 24
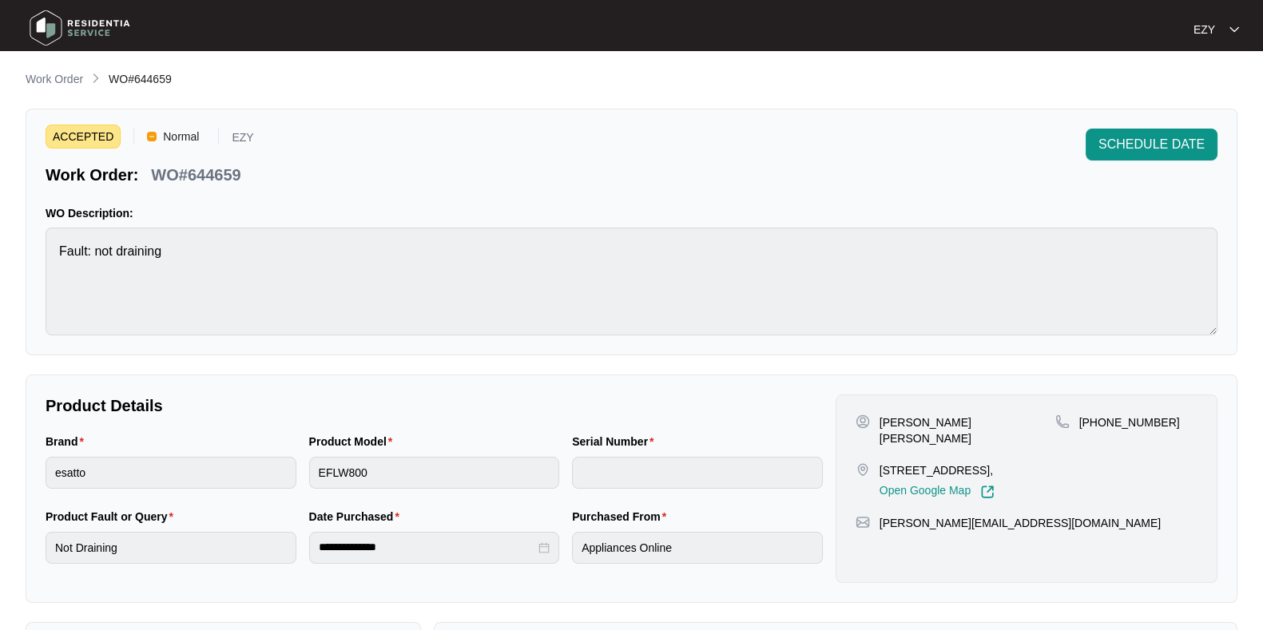
click at [226, 178] on p "WO#644659" at bounding box center [195, 175] width 89 height 22
copy p "644659"
click at [1178, 141] on span "SCHEDULE DATE" at bounding box center [1151, 144] width 106 height 19
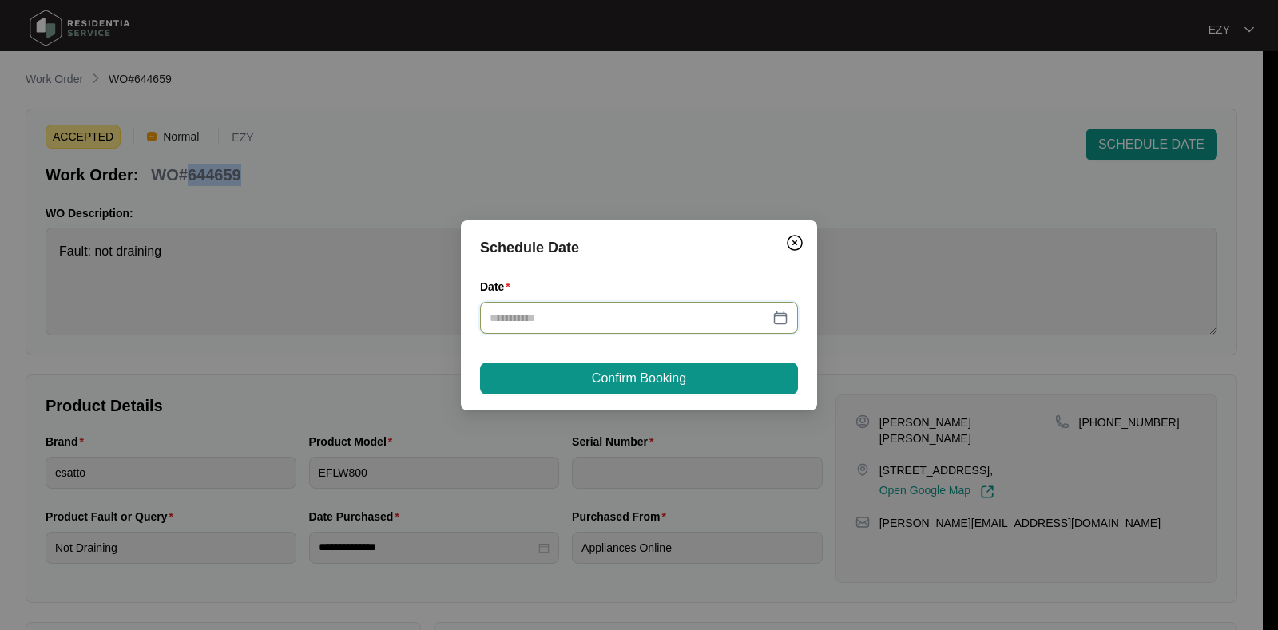
click at [573, 316] on input "Date" at bounding box center [630, 318] width 280 height 18
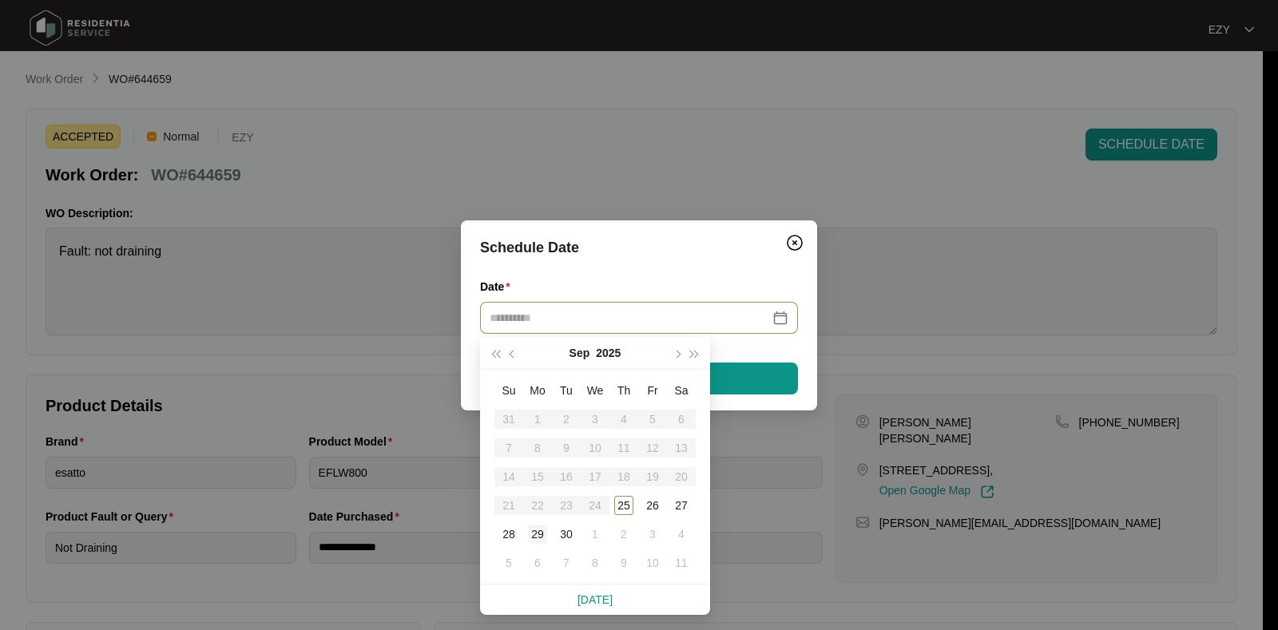
click at [539, 530] on div "29" at bounding box center [537, 534] width 19 height 19
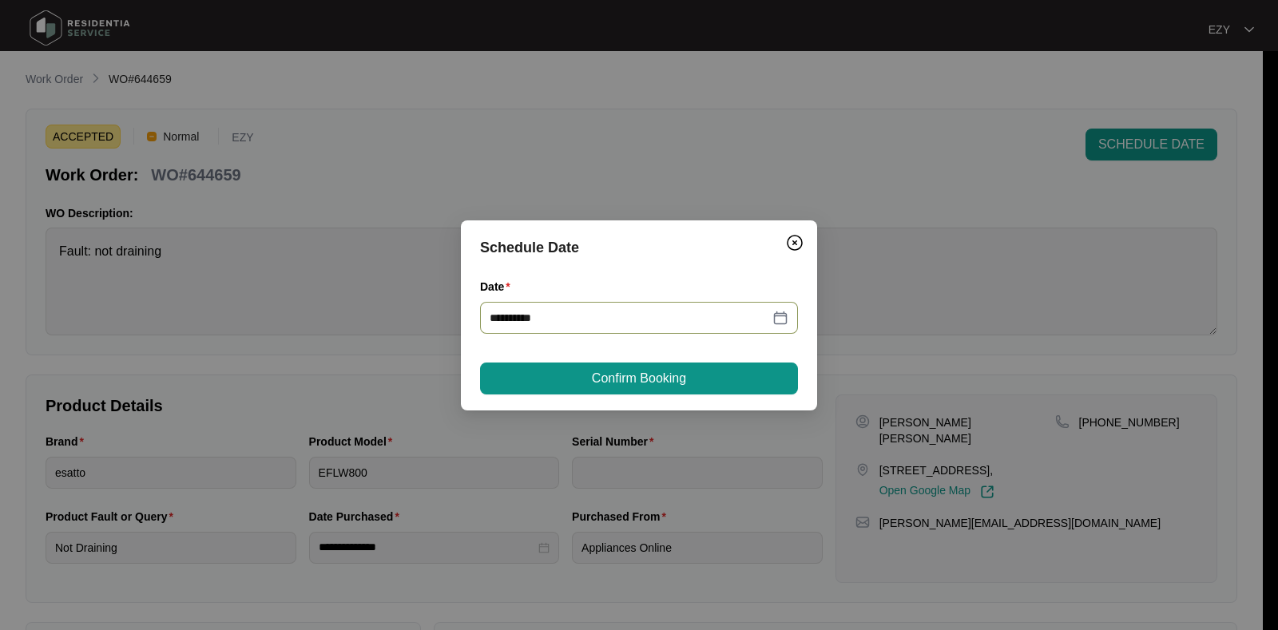
type input "**********"
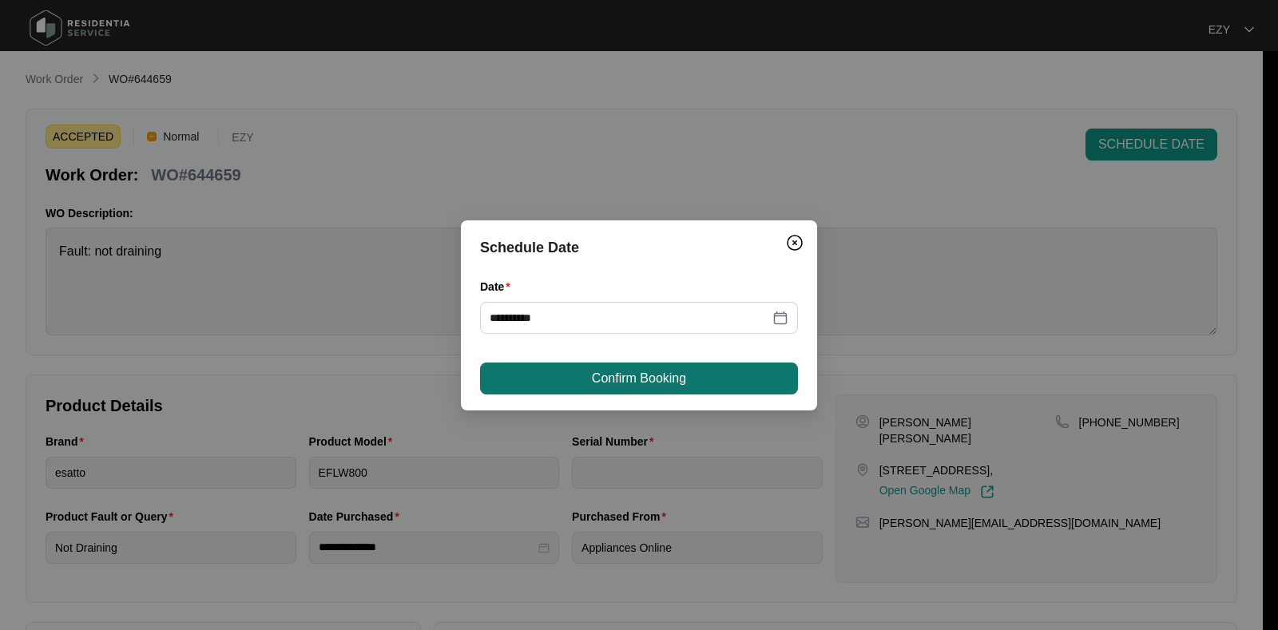
click at [639, 383] on span "Confirm Booking" at bounding box center [639, 378] width 94 height 19
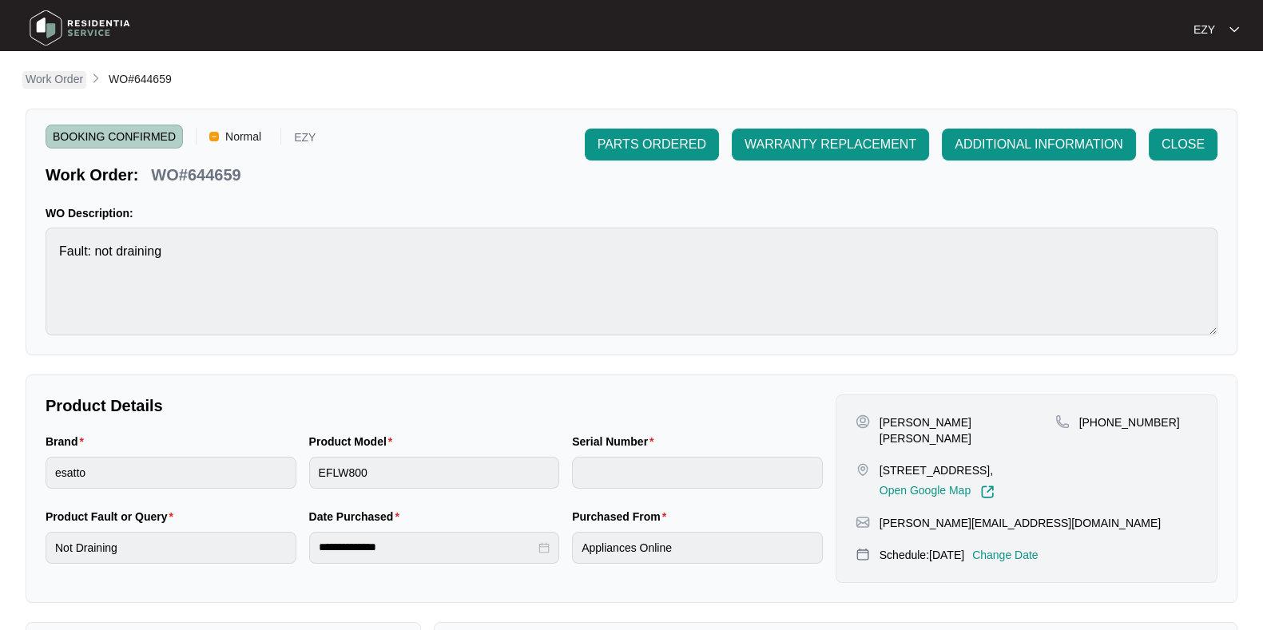
click at [72, 84] on p "Work Order" at bounding box center [55, 79] width 58 height 16
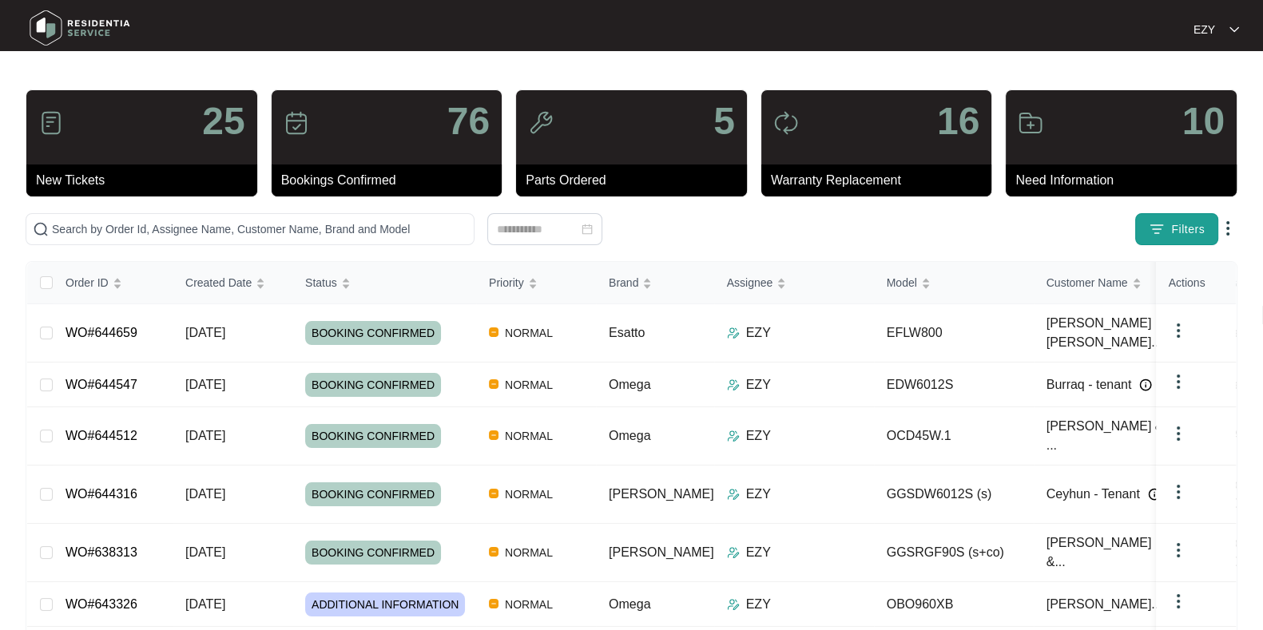
click at [1174, 224] on span "Filters" at bounding box center [1188, 229] width 34 height 17
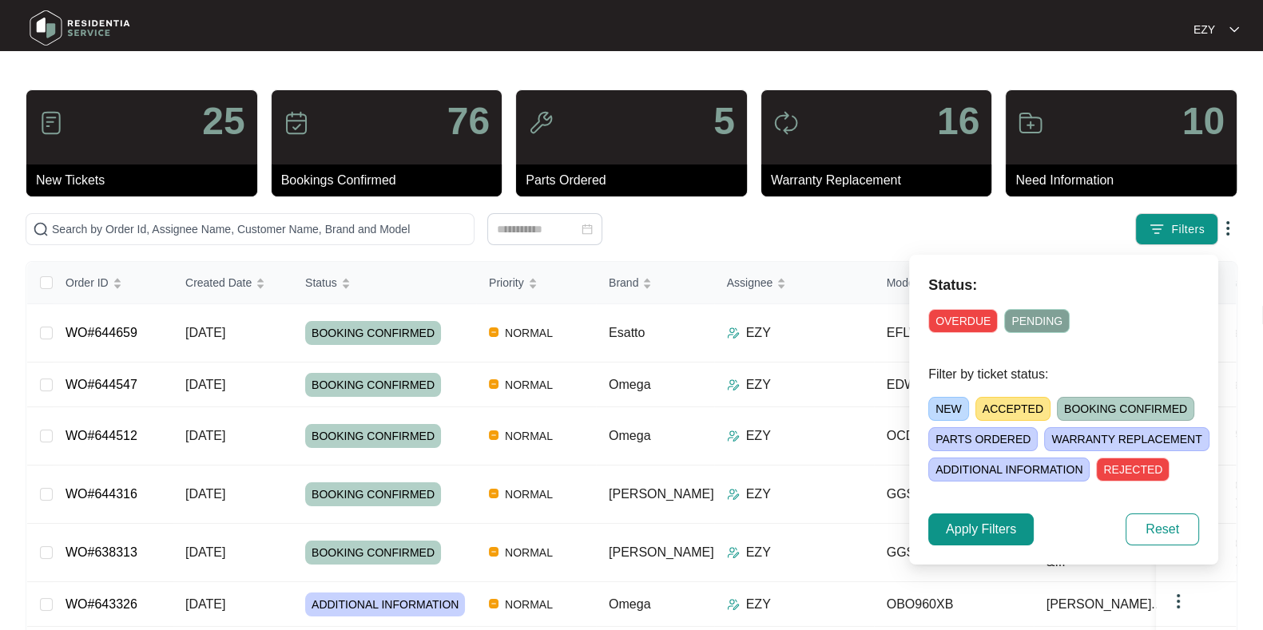
click at [990, 411] on span "ACCEPTED" at bounding box center [1012, 409] width 75 height 24
click at [974, 538] on span "Apply Filters" at bounding box center [981, 529] width 70 height 19
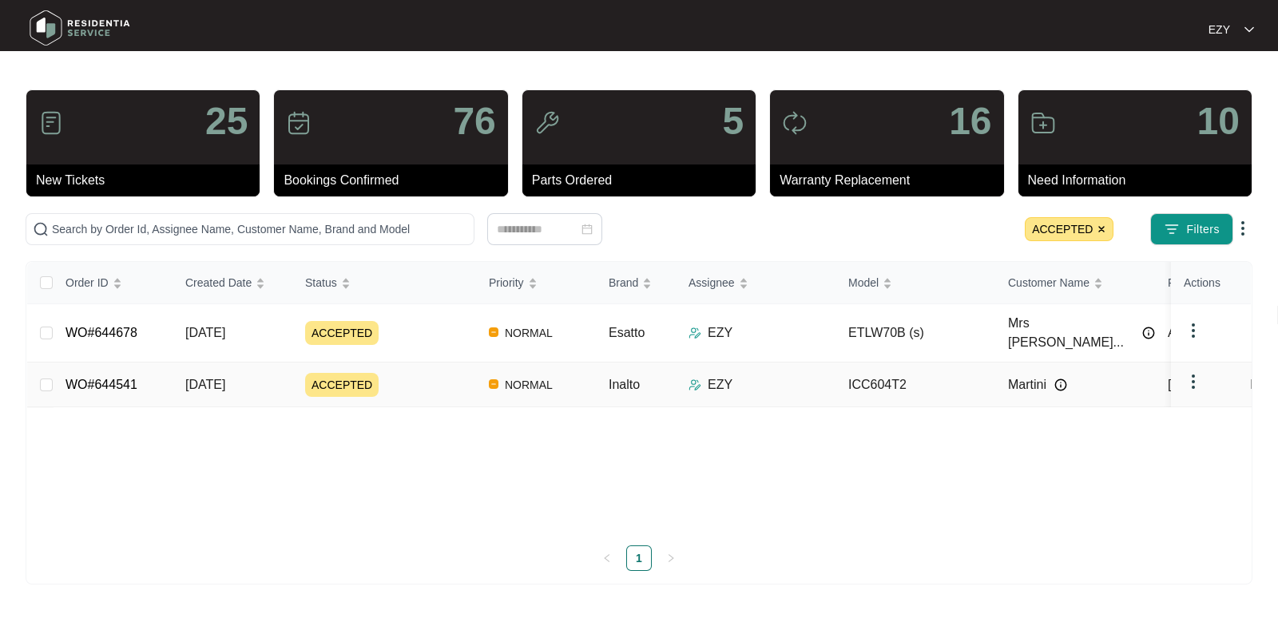
click at [408, 373] on div "ACCEPTED" at bounding box center [390, 385] width 171 height 24
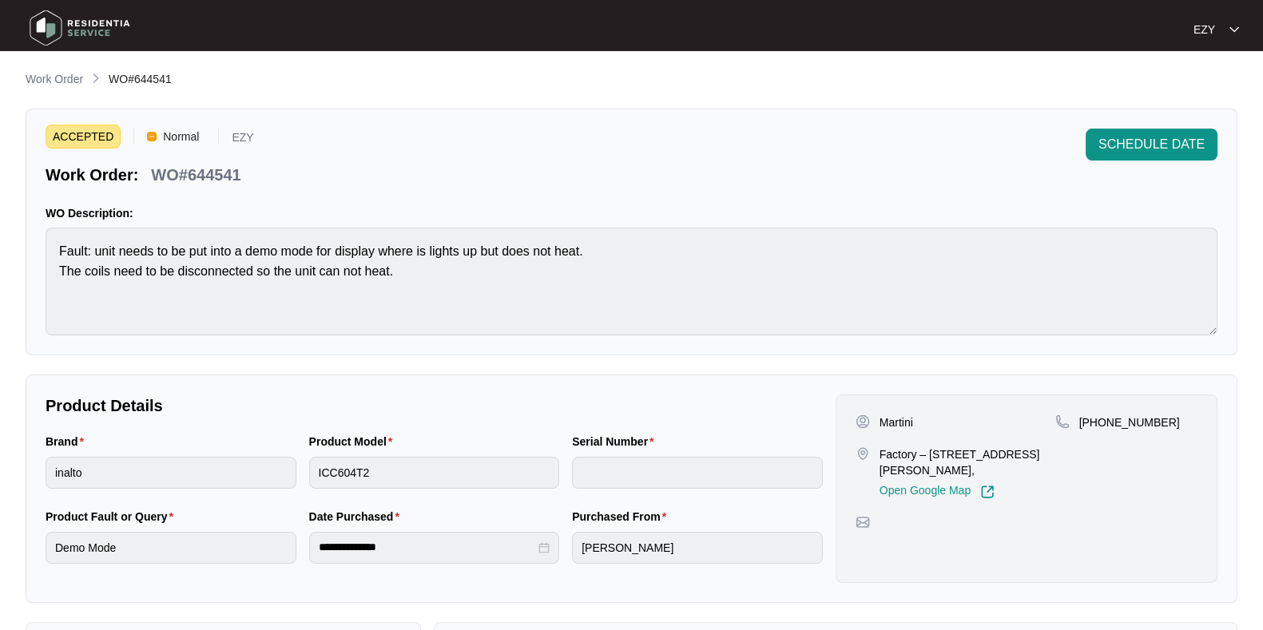
click at [208, 166] on p "WO#644541" at bounding box center [195, 175] width 89 height 22
copy p "644541"
click at [1136, 141] on span "SCHEDULE DATE" at bounding box center [1151, 144] width 106 height 19
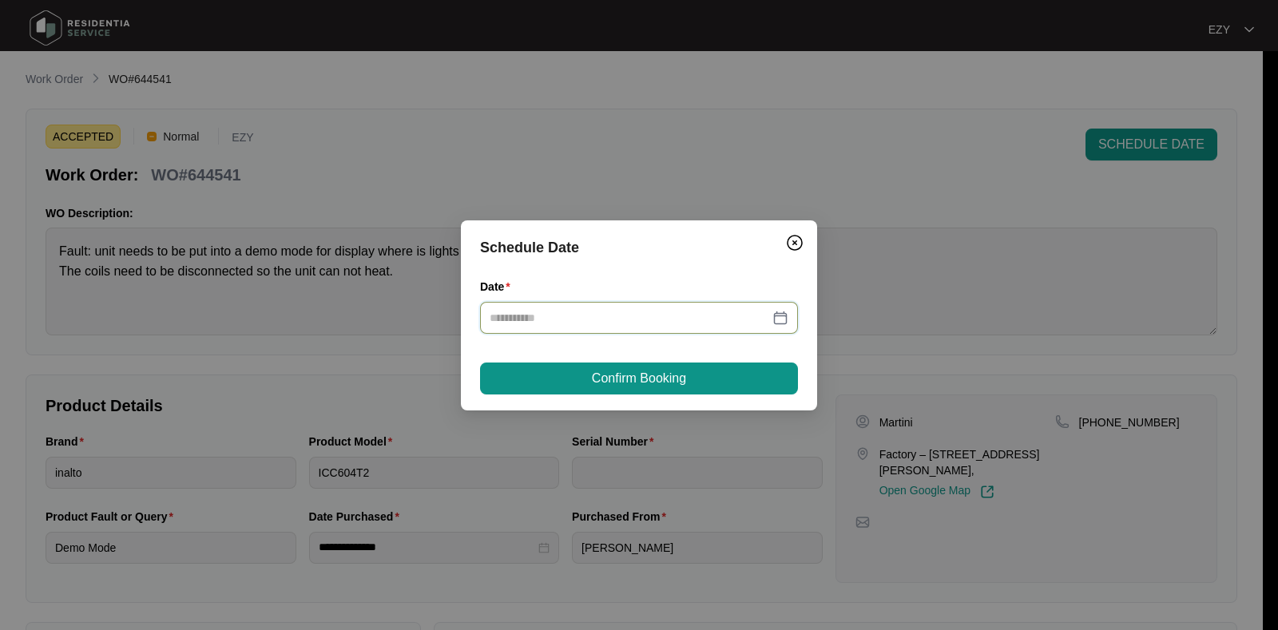
click at [562, 317] on input "Date" at bounding box center [630, 318] width 280 height 18
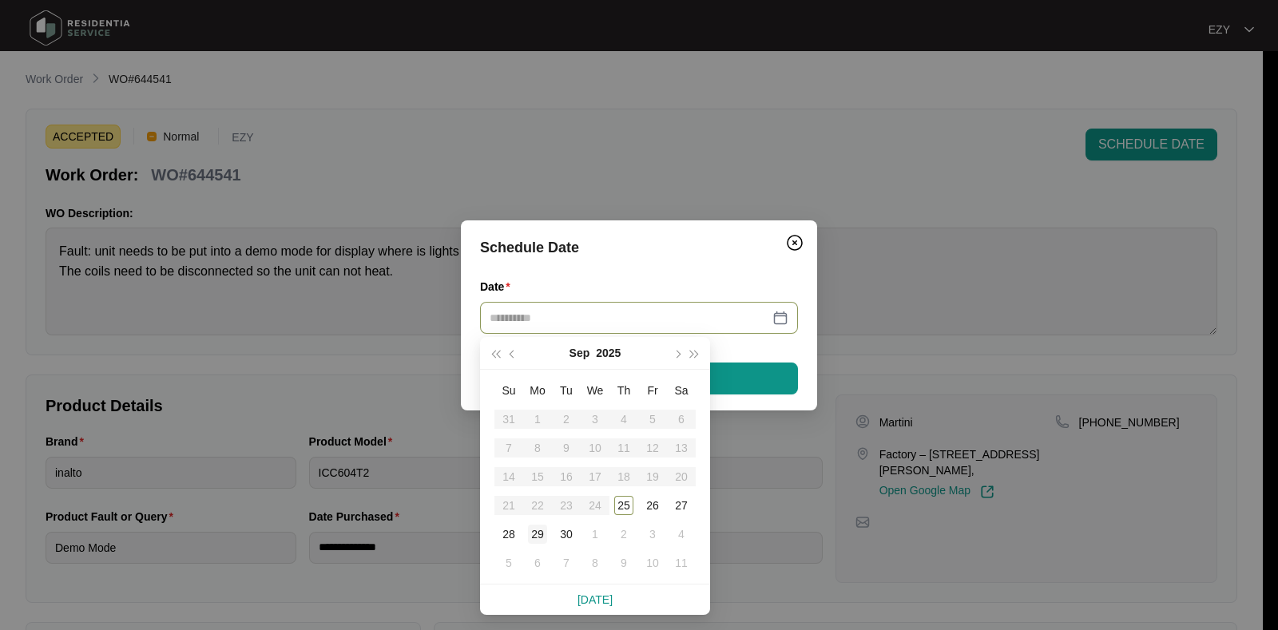
click at [534, 537] on div "29" at bounding box center [537, 534] width 19 height 19
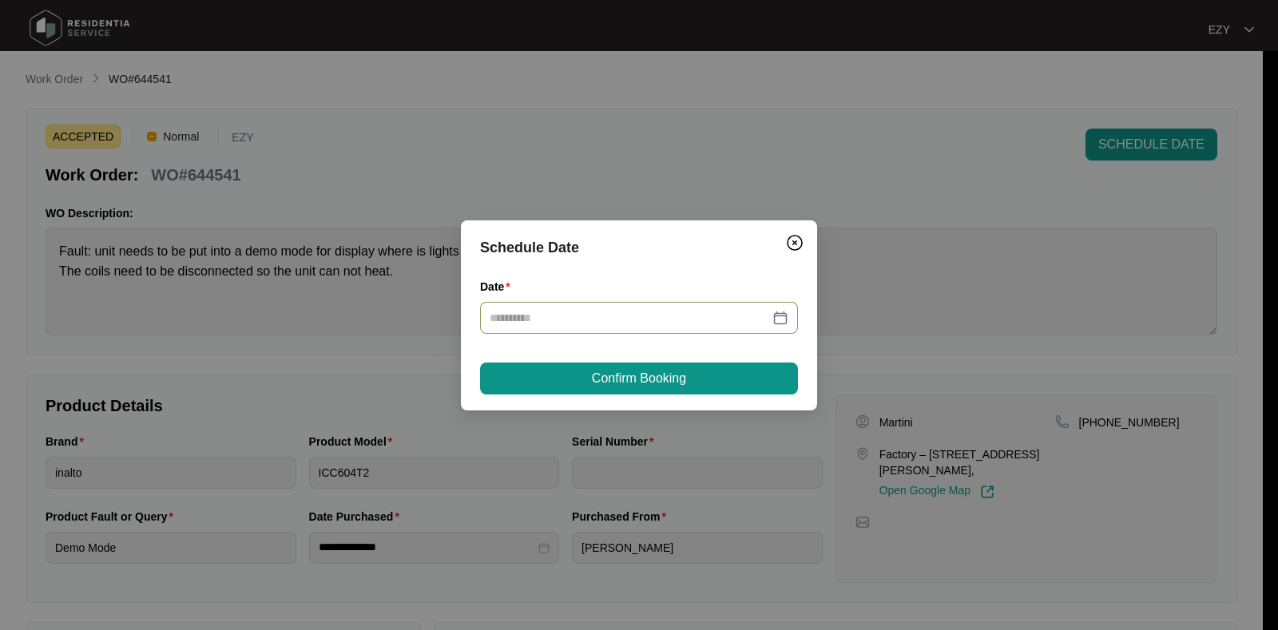
type input "**********"
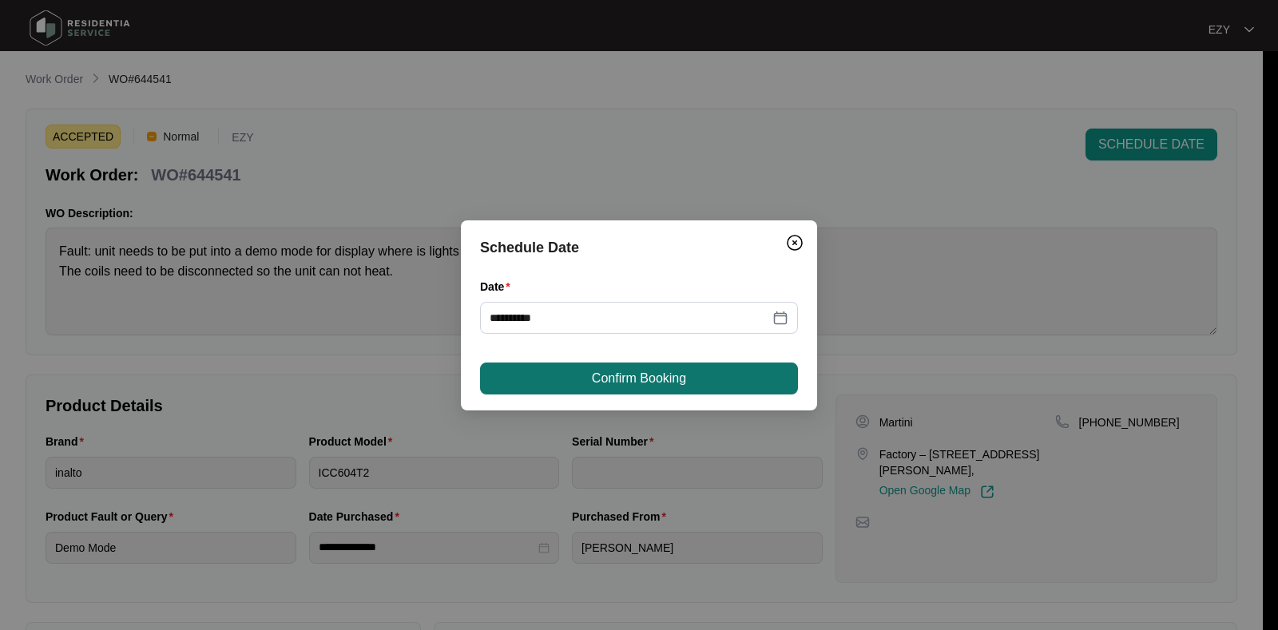
click at [631, 377] on span "Confirm Booking" at bounding box center [639, 378] width 94 height 19
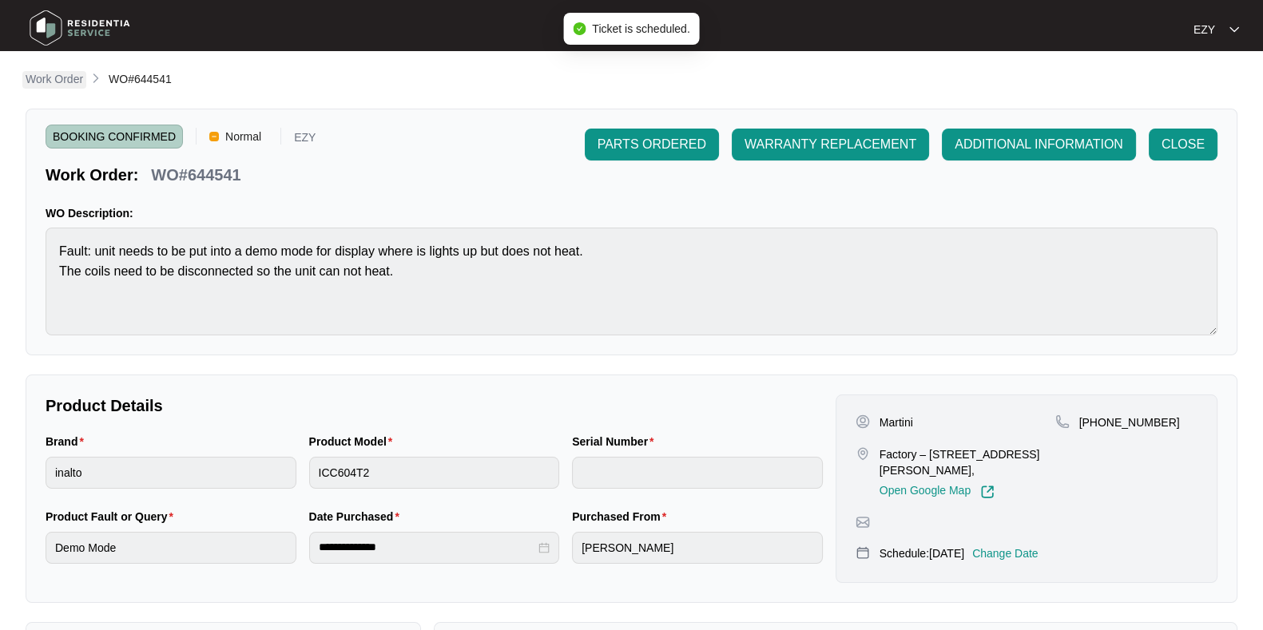
click at [65, 75] on p "Work Order" at bounding box center [55, 79] width 58 height 16
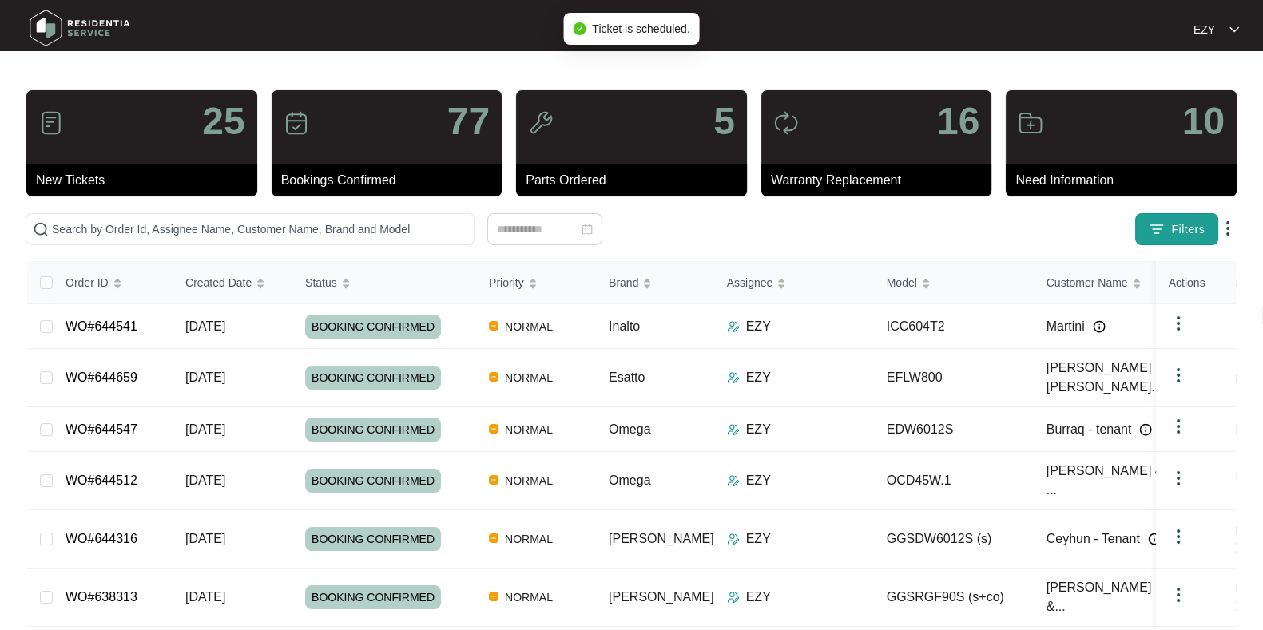
click at [1195, 226] on span "Filters" at bounding box center [1188, 229] width 34 height 17
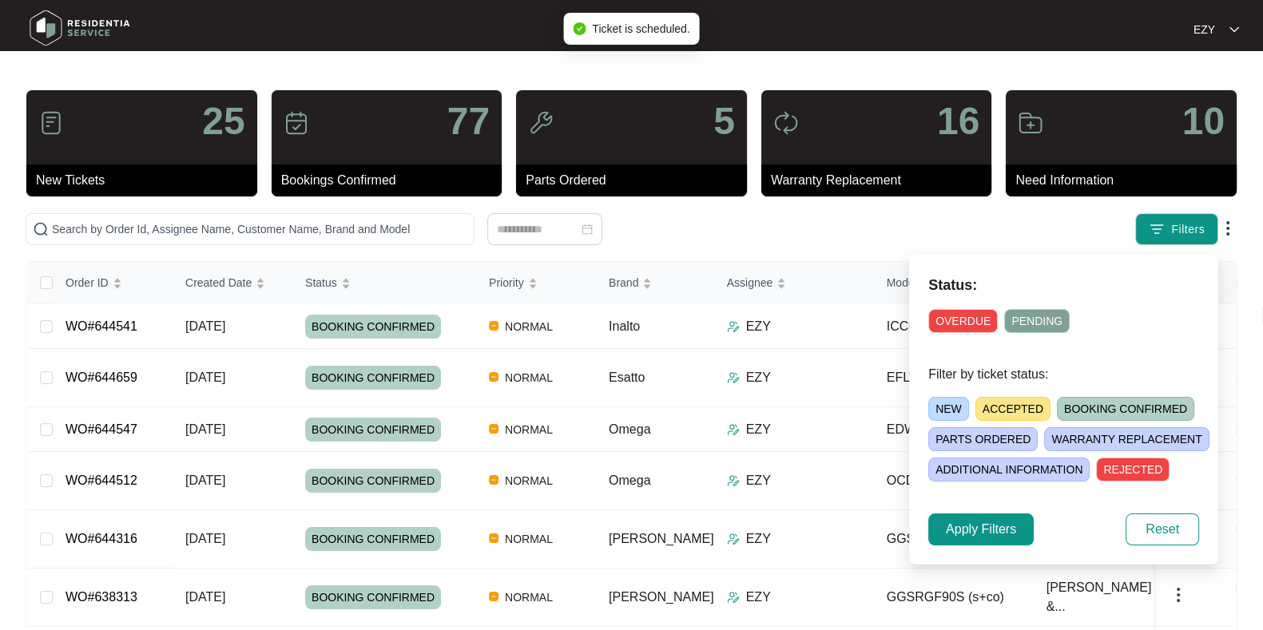
click at [1022, 411] on span "ACCEPTED" at bounding box center [1012, 409] width 75 height 24
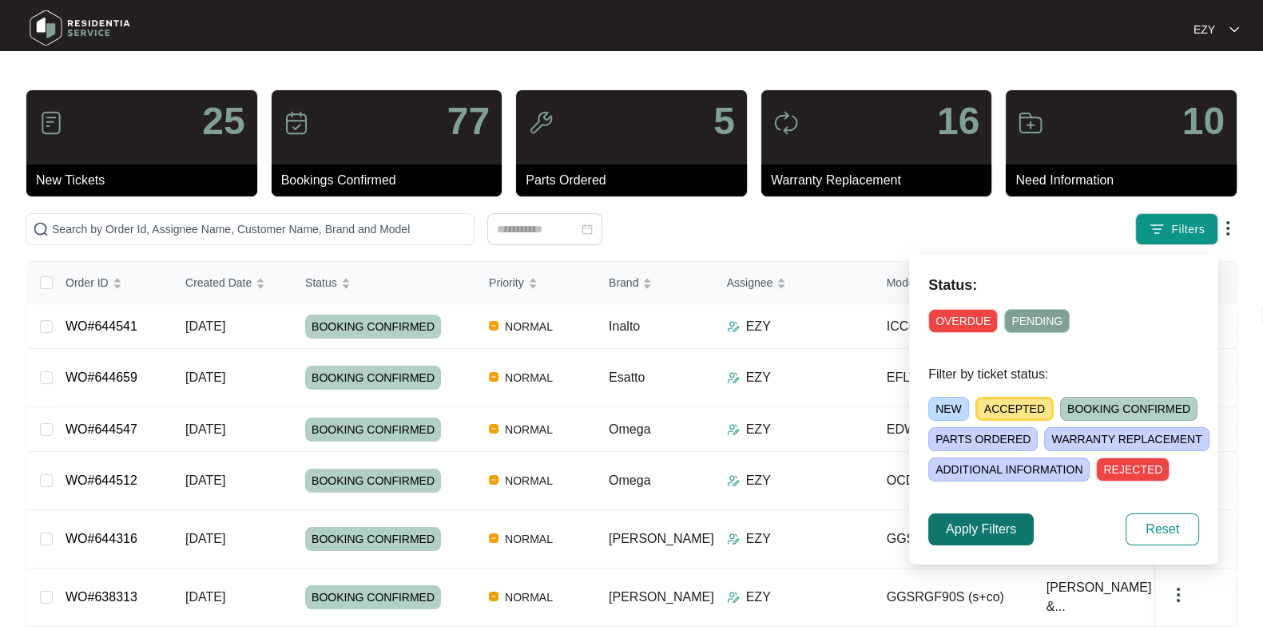
click at [969, 533] on span "Apply Filters" at bounding box center [981, 529] width 70 height 19
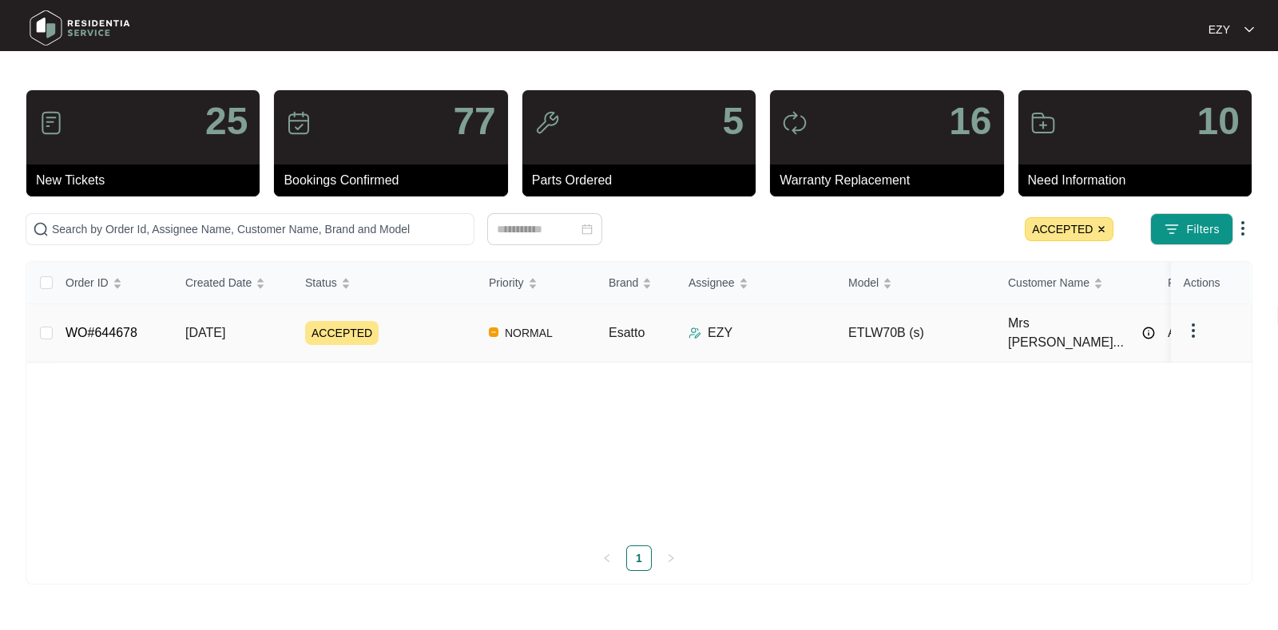
click at [390, 312] on td "ACCEPTED" at bounding box center [384, 333] width 184 height 58
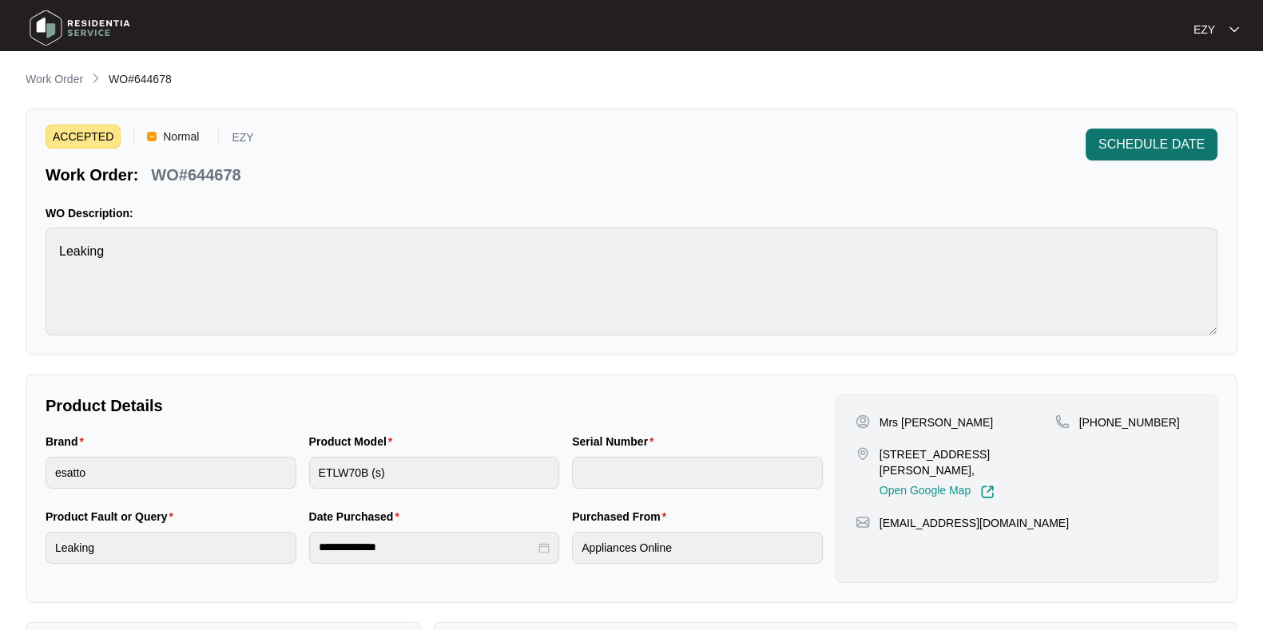
click at [1160, 145] on span "SCHEDULE DATE" at bounding box center [1151, 144] width 106 height 19
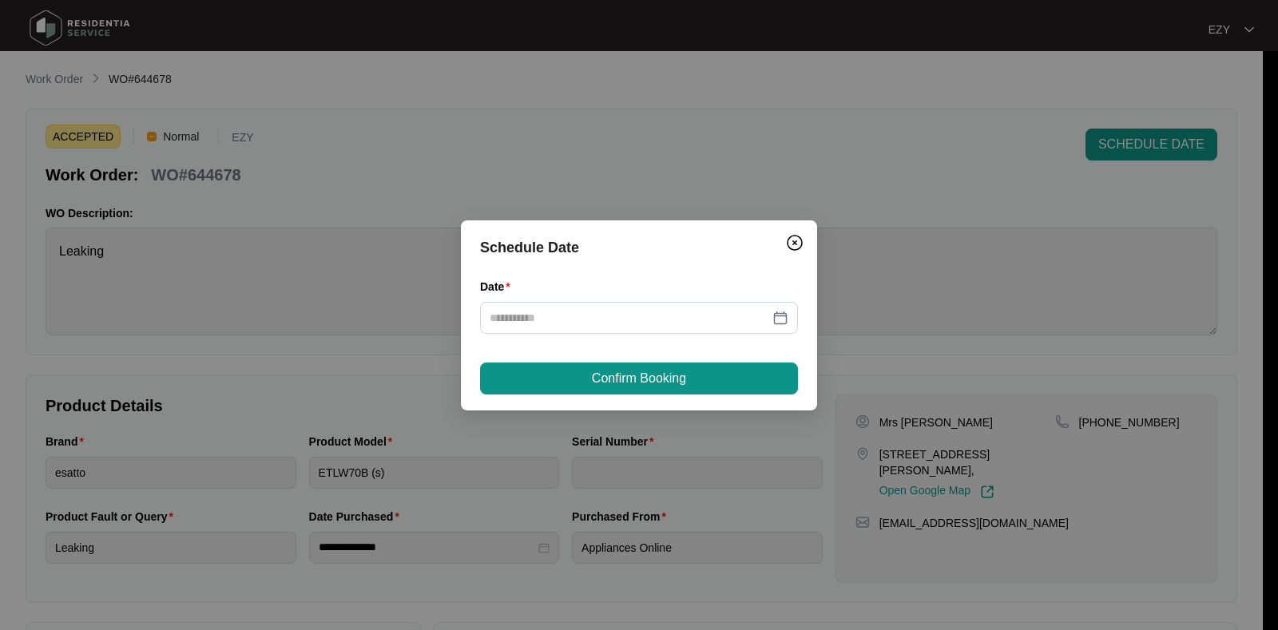
click at [528, 335] on div "Date" at bounding box center [639, 315] width 318 height 75
click at [515, 316] on input "Date" at bounding box center [630, 318] width 280 height 18
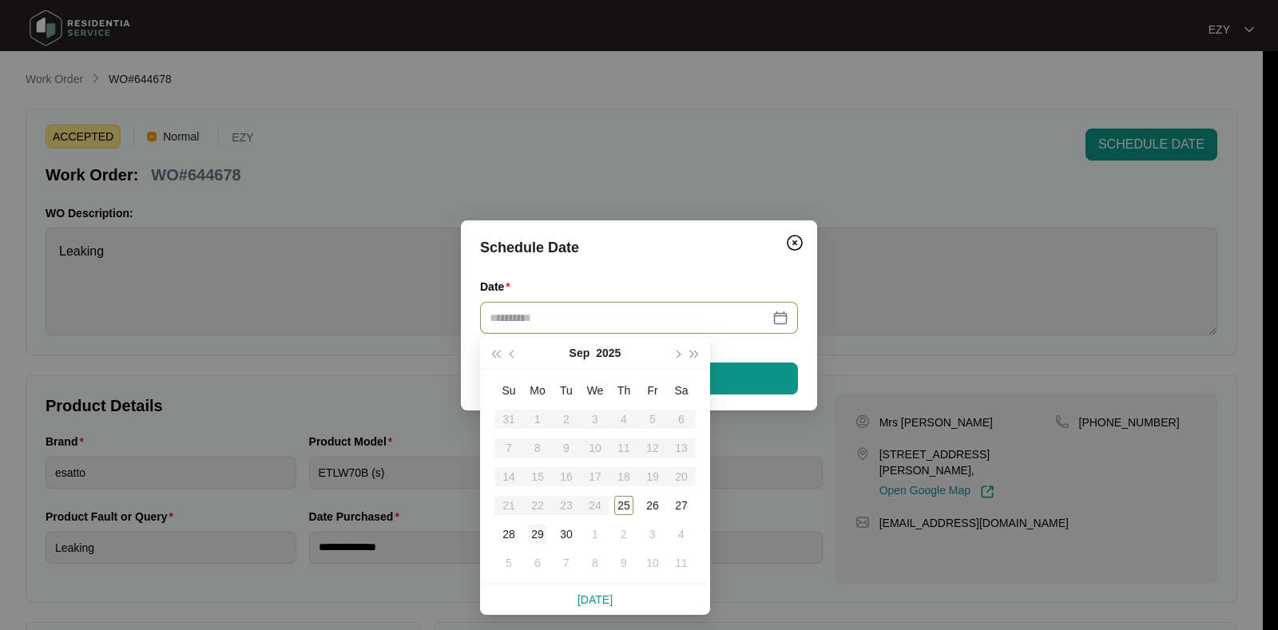
type input "**********"
click at [535, 535] on div "29" at bounding box center [537, 534] width 19 height 19
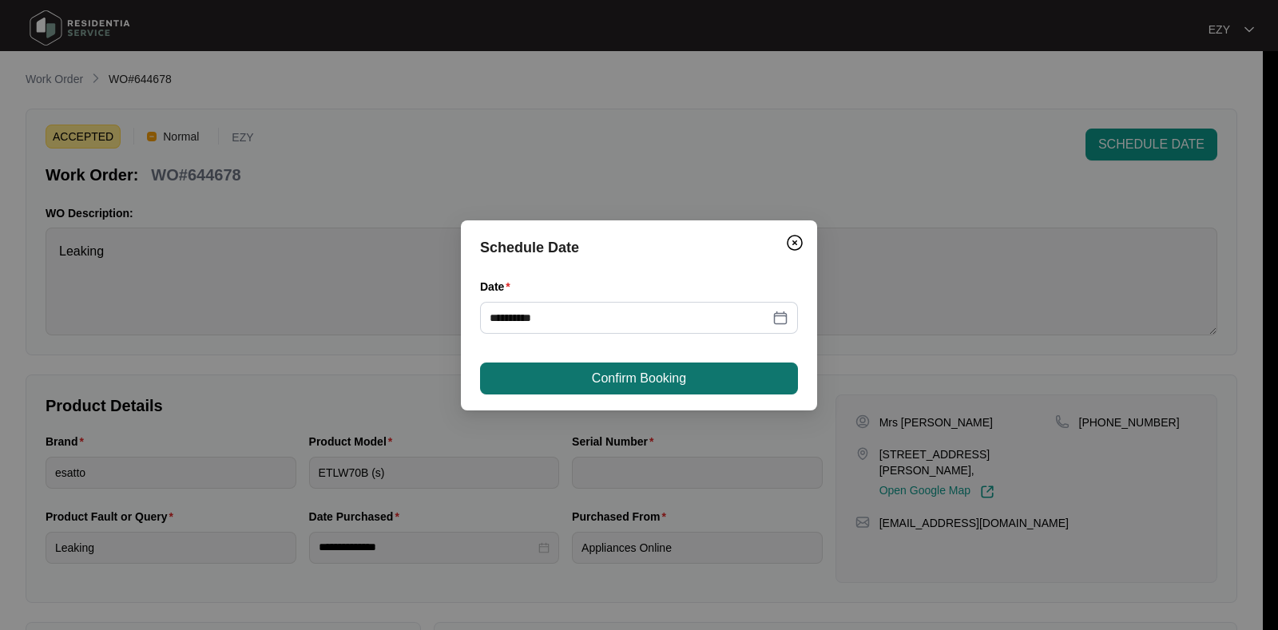
click at [578, 389] on button "Confirm Booking" at bounding box center [639, 379] width 318 height 32
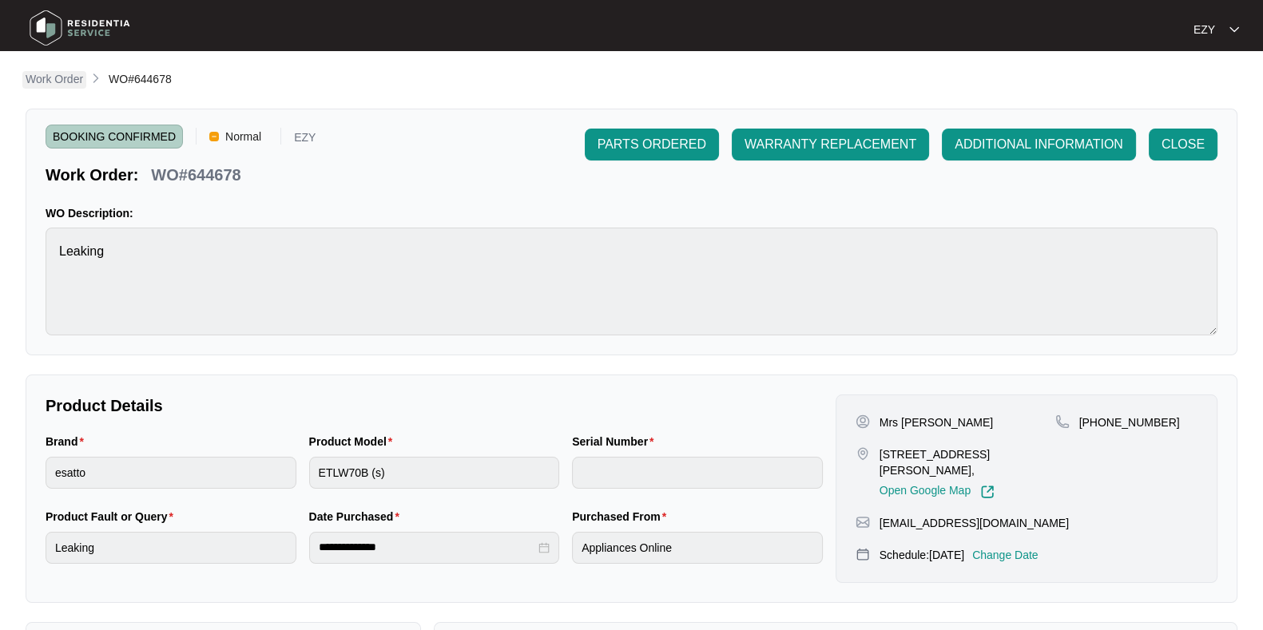
click at [65, 73] on p "Work Order" at bounding box center [55, 79] width 58 height 16
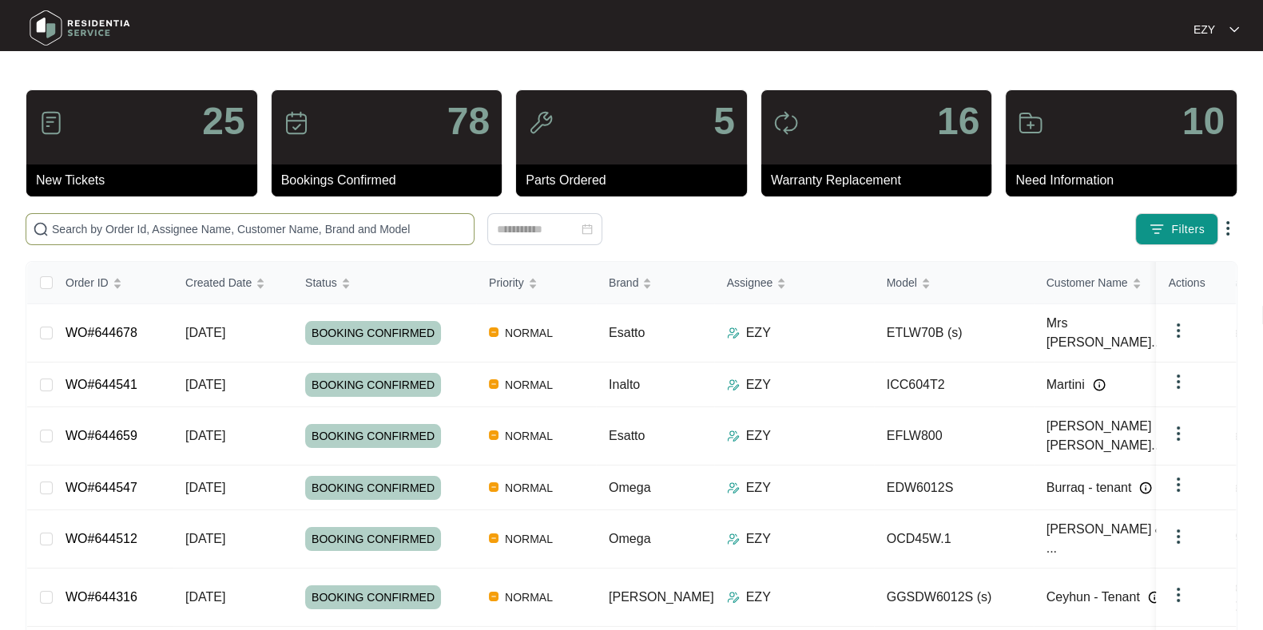
scroll to position [204, 0]
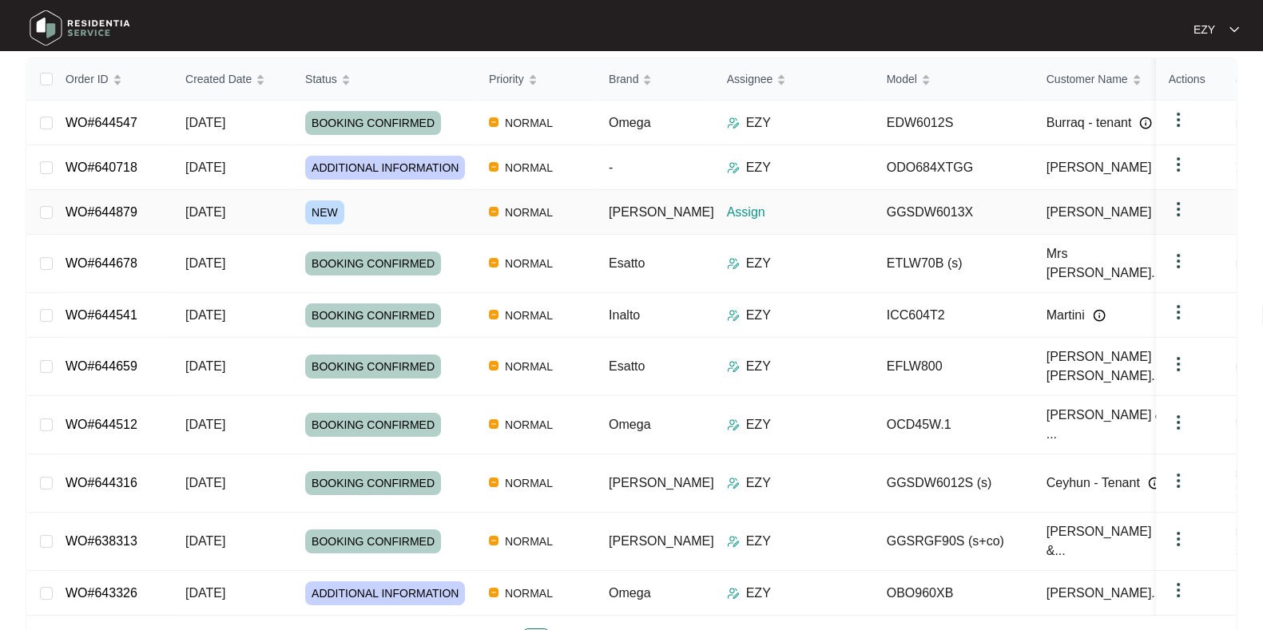
click at [391, 201] on div "NEW" at bounding box center [390, 212] width 171 height 24
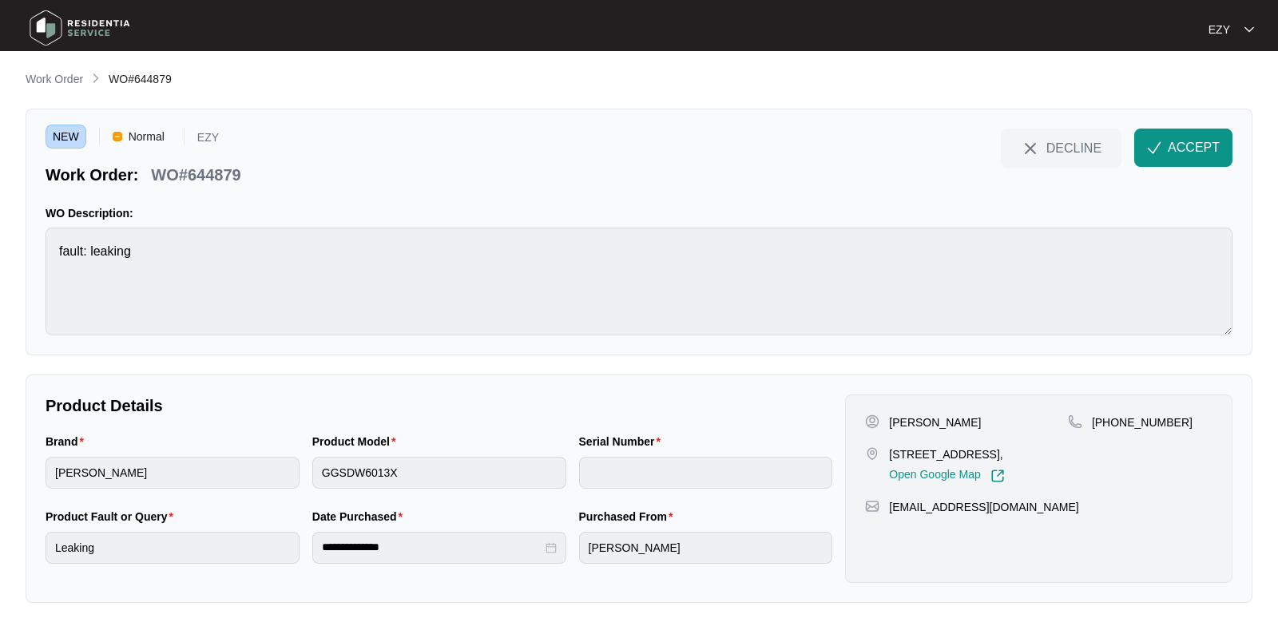
click at [214, 169] on p "WO#644879" at bounding box center [195, 175] width 89 height 22
click at [204, 153] on div "NEW Normal EZY Work Order: WO#644879" at bounding box center [144, 158] width 196 height 58
click at [190, 160] on div "WO#644879" at bounding box center [196, 172] width 102 height 28
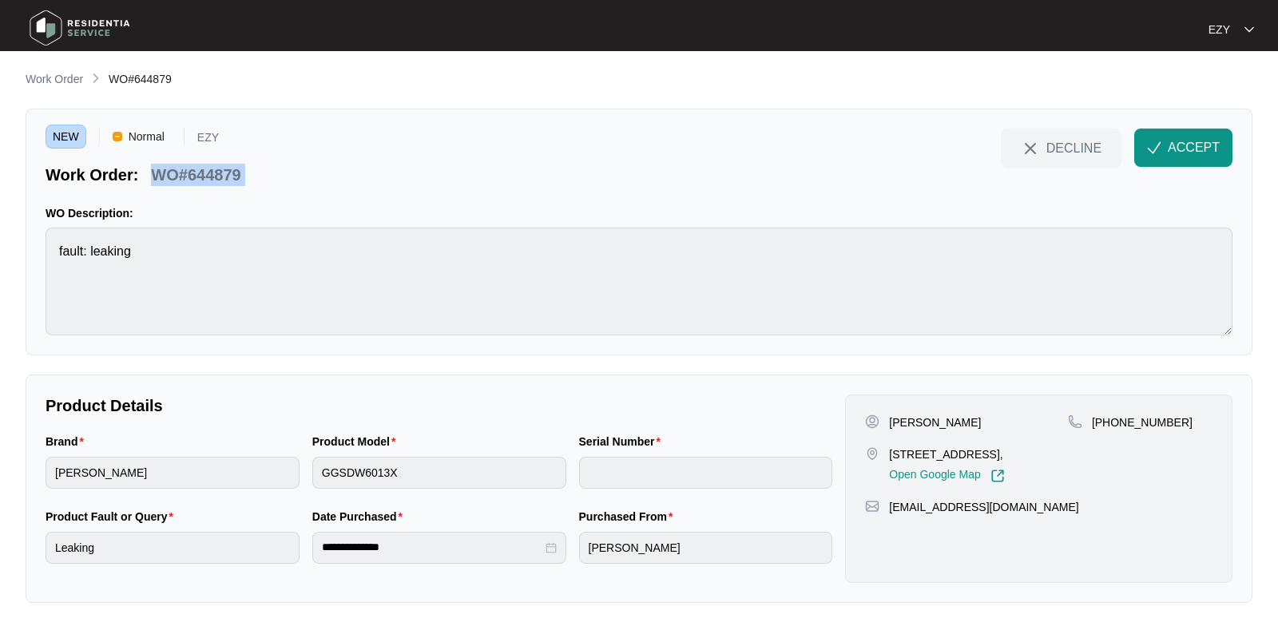
click at [190, 160] on div "WO#644879" at bounding box center [196, 172] width 102 height 28
copy div "WO#644879 DECLINE ACCEPT"
click at [929, 453] on p "[STREET_ADDRESS]," at bounding box center [946, 455] width 115 height 16
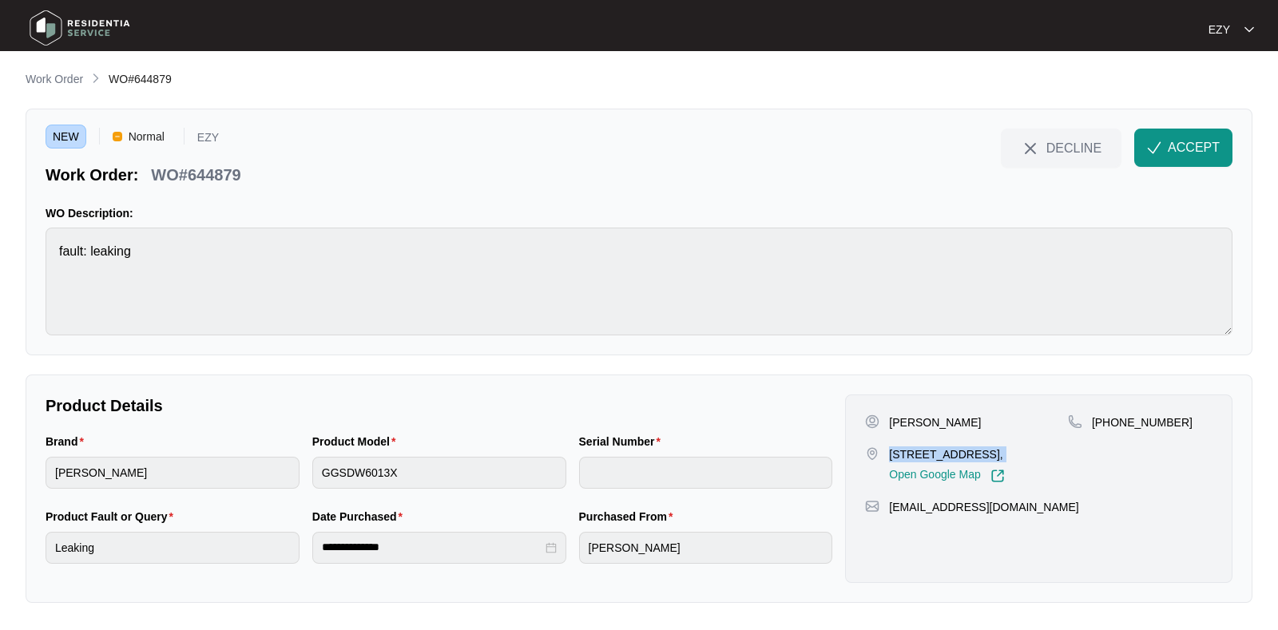
copy p "[STREET_ADDRESS],"
click at [908, 420] on p "[PERSON_NAME]" at bounding box center [935, 423] width 92 height 16
copy p "[PERSON_NAME]"
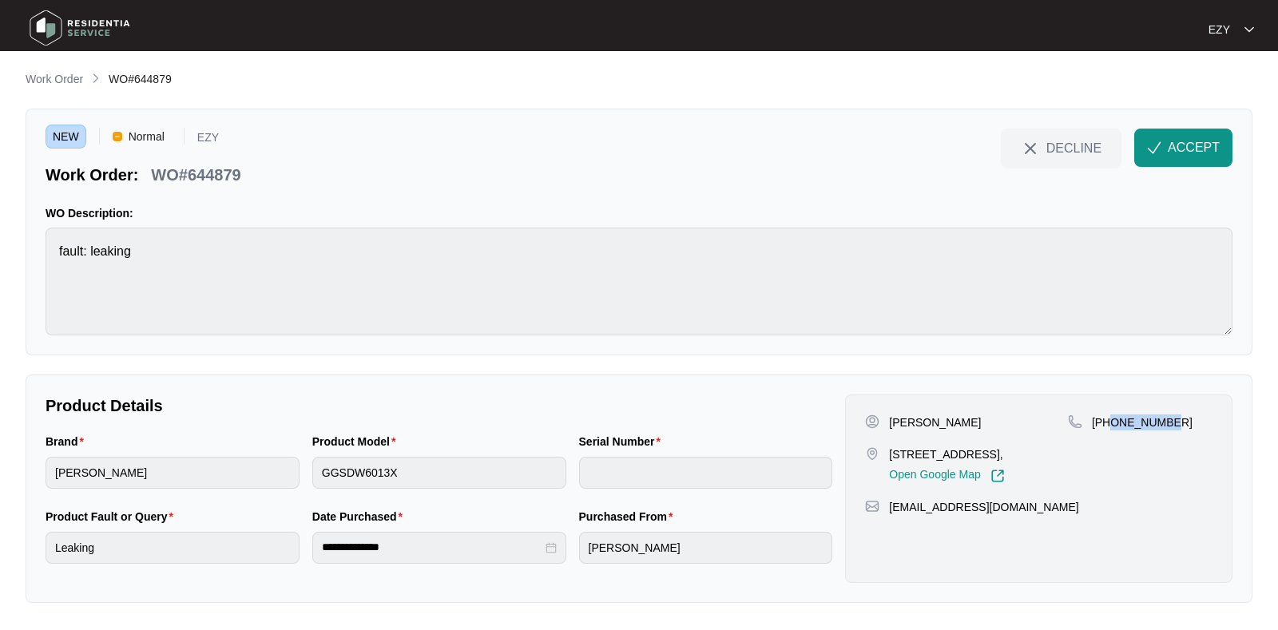
drag, startPoint x: 1177, startPoint y: 423, endPoint x: 1110, endPoint y: 437, distance: 67.8
click at [1110, 437] on div "[PHONE_NUMBER]" at bounding box center [1140, 449] width 145 height 69
copy p "499017280"
click at [1187, 138] on span "ACCEPT" at bounding box center [1194, 147] width 52 height 19
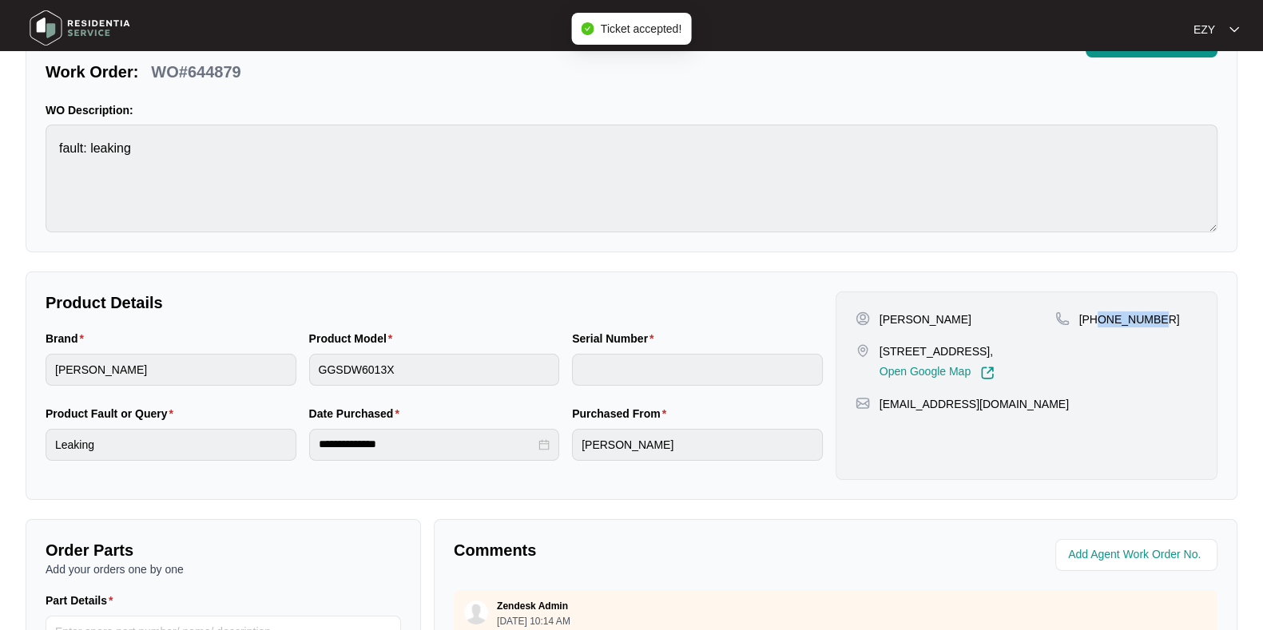
scroll to position [427, 0]
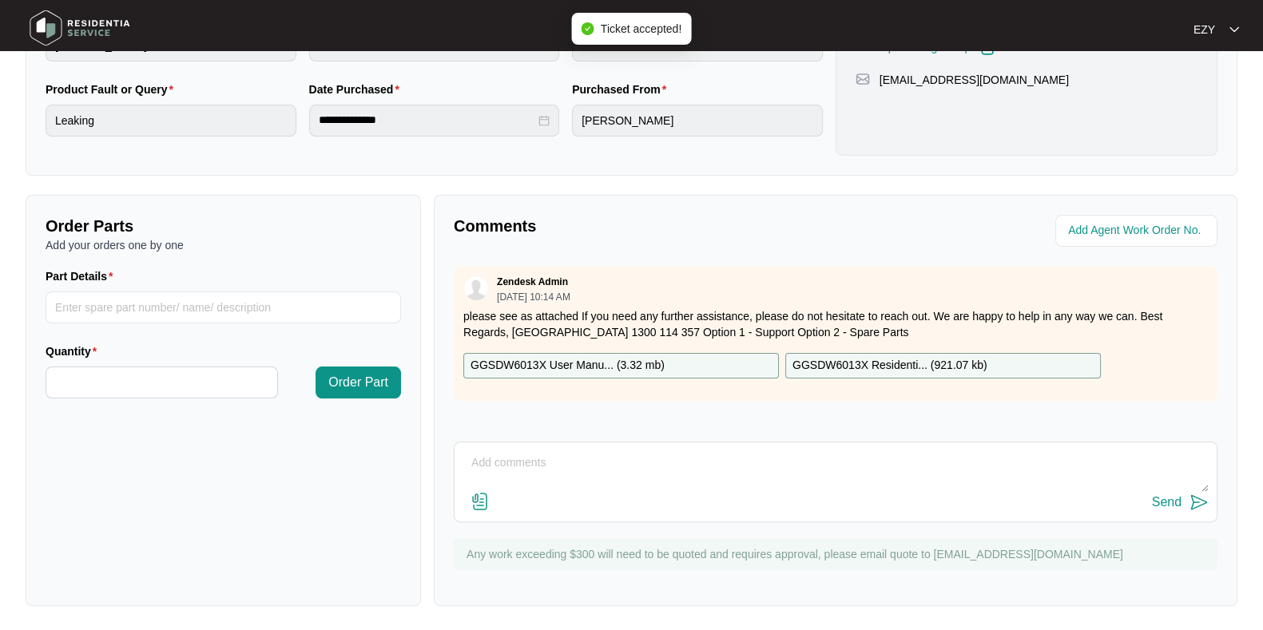
click at [643, 365] on p "GGSDW6013X User Manu... ( 3.32 mb )" at bounding box center [567, 366] width 194 height 18
click at [998, 357] on div "GGSDW6013X Residenti... ( 921.07 kb )" at bounding box center [943, 366] width 316 height 26
